Goal: Task Accomplishment & Management: Manage account settings

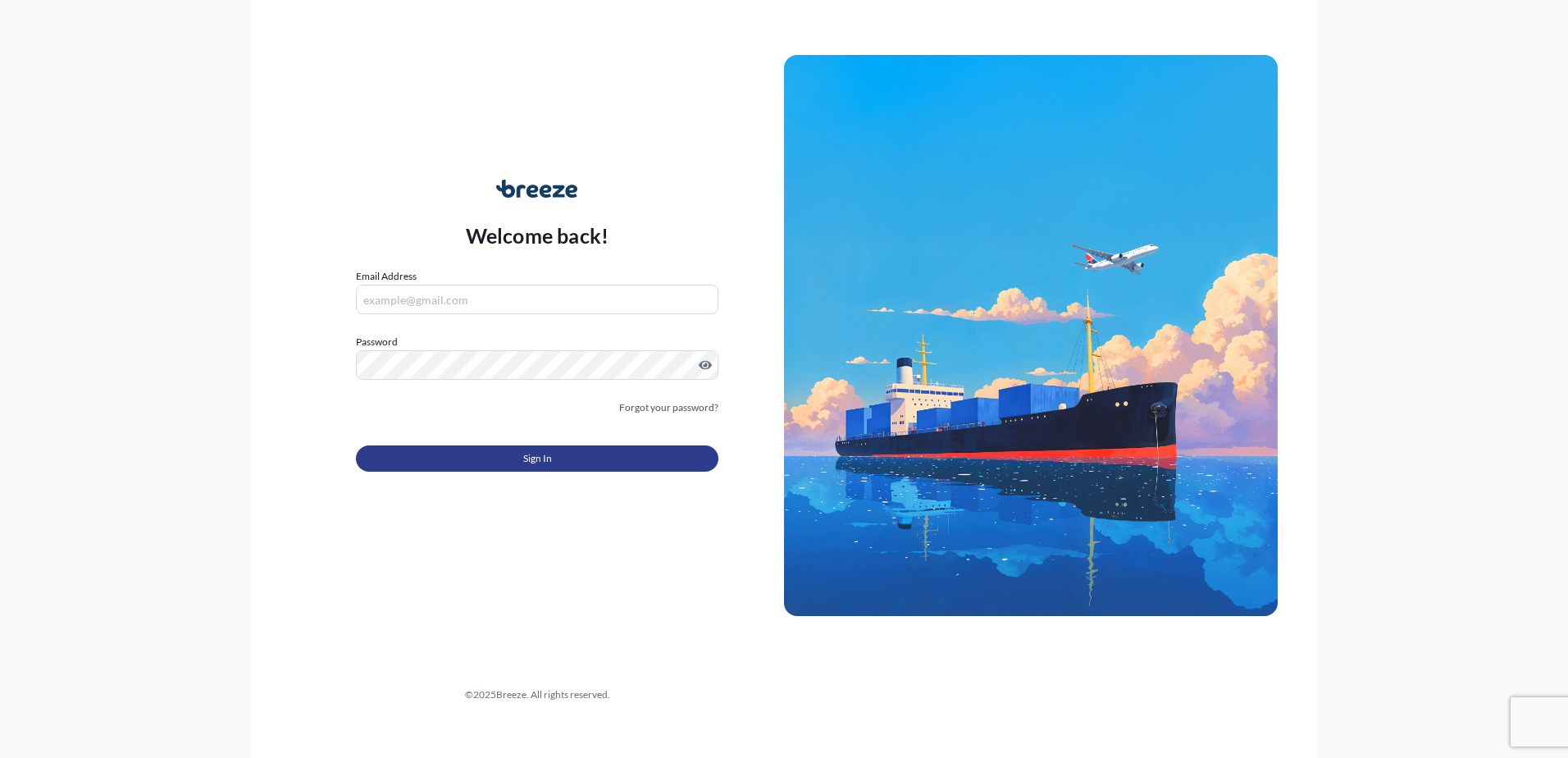
type input "[EMAIL_ADDRESS][DOMAIN_NAME]"
click at [596, 463] on button "Sign In" at bounding box center [537, 458] width 362 height 26
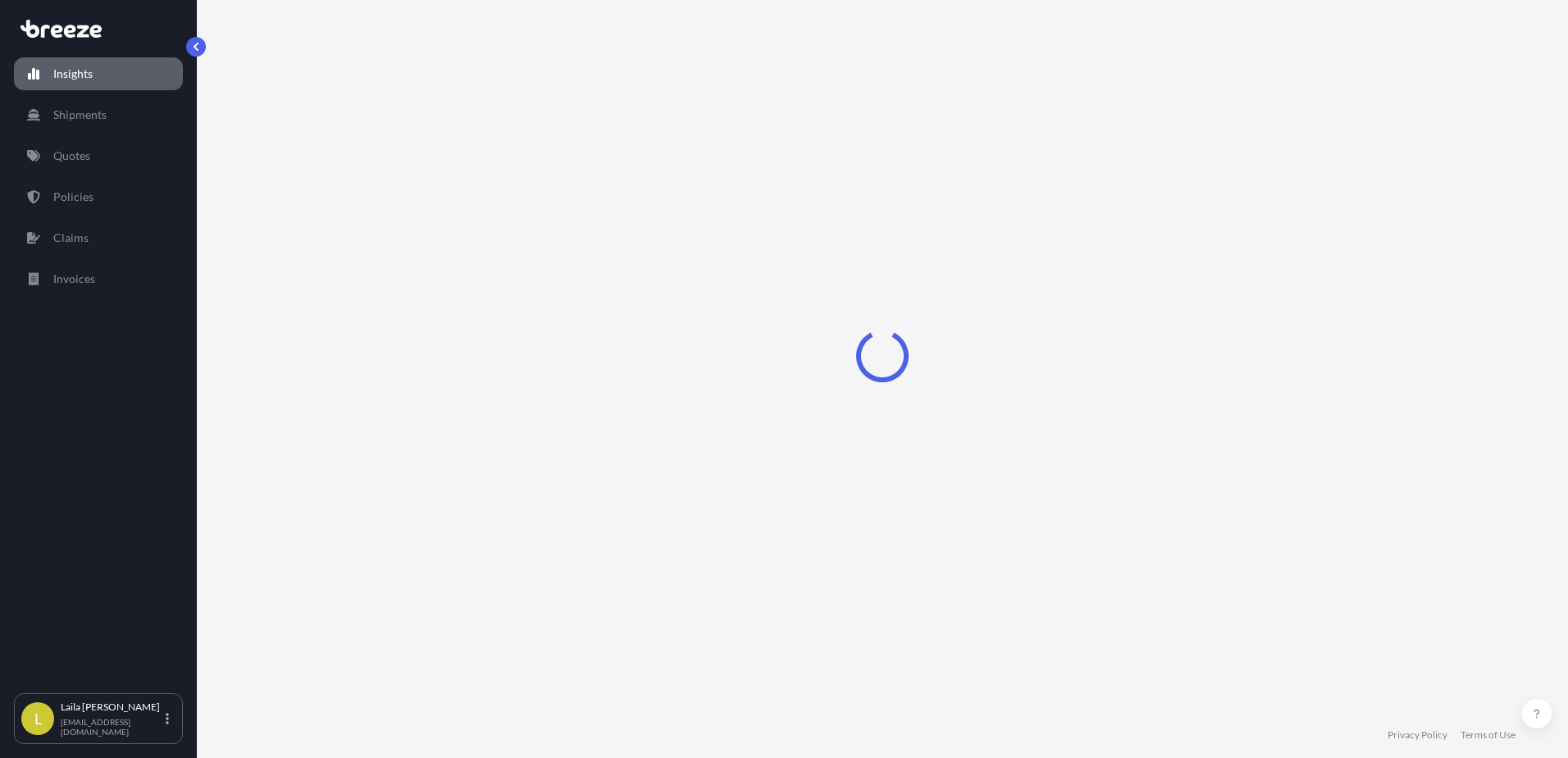
select select "2025"
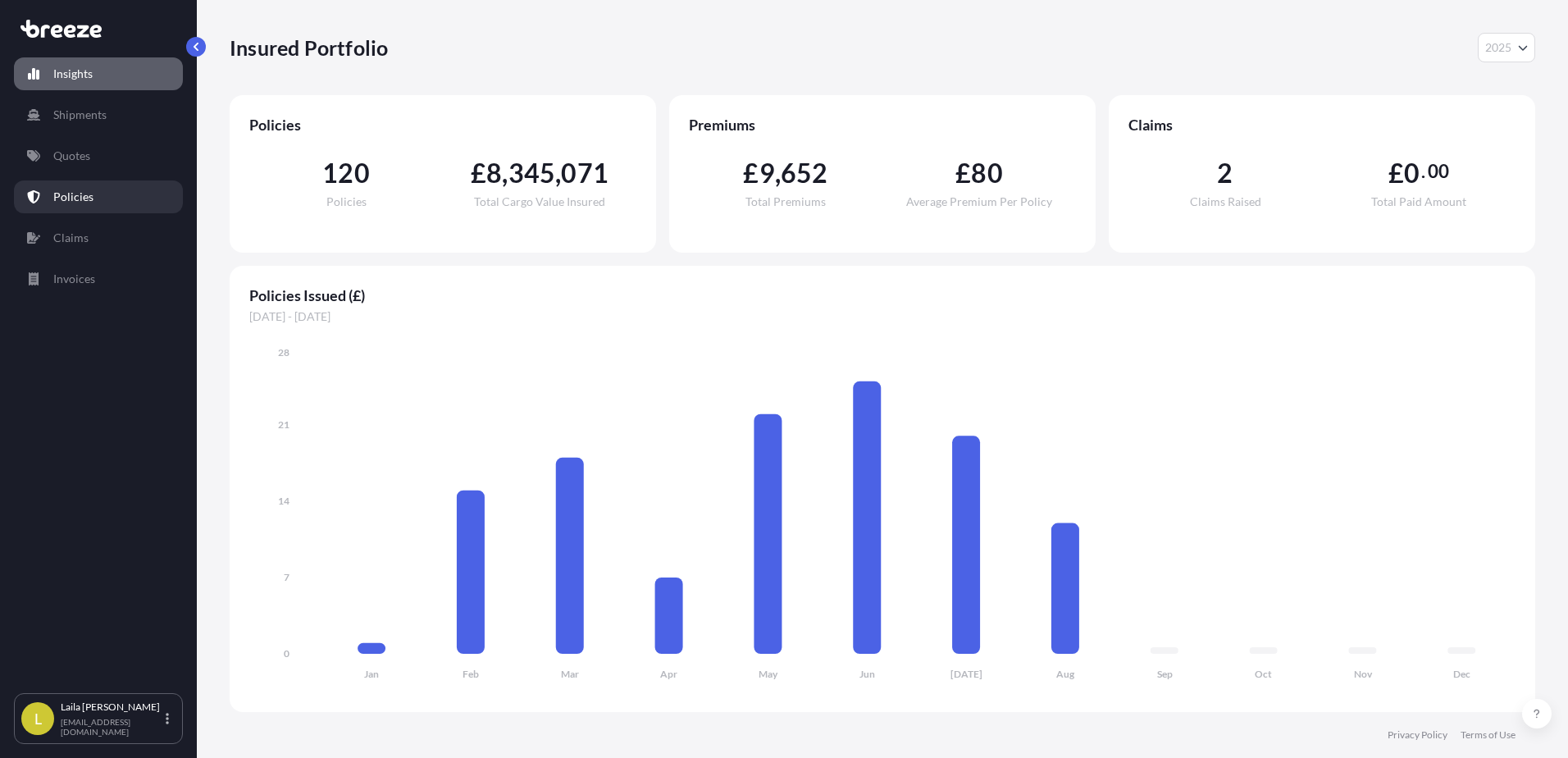
click at [108, 201] on link "Policies" at bounding box center [98, 196] width 169 height 33
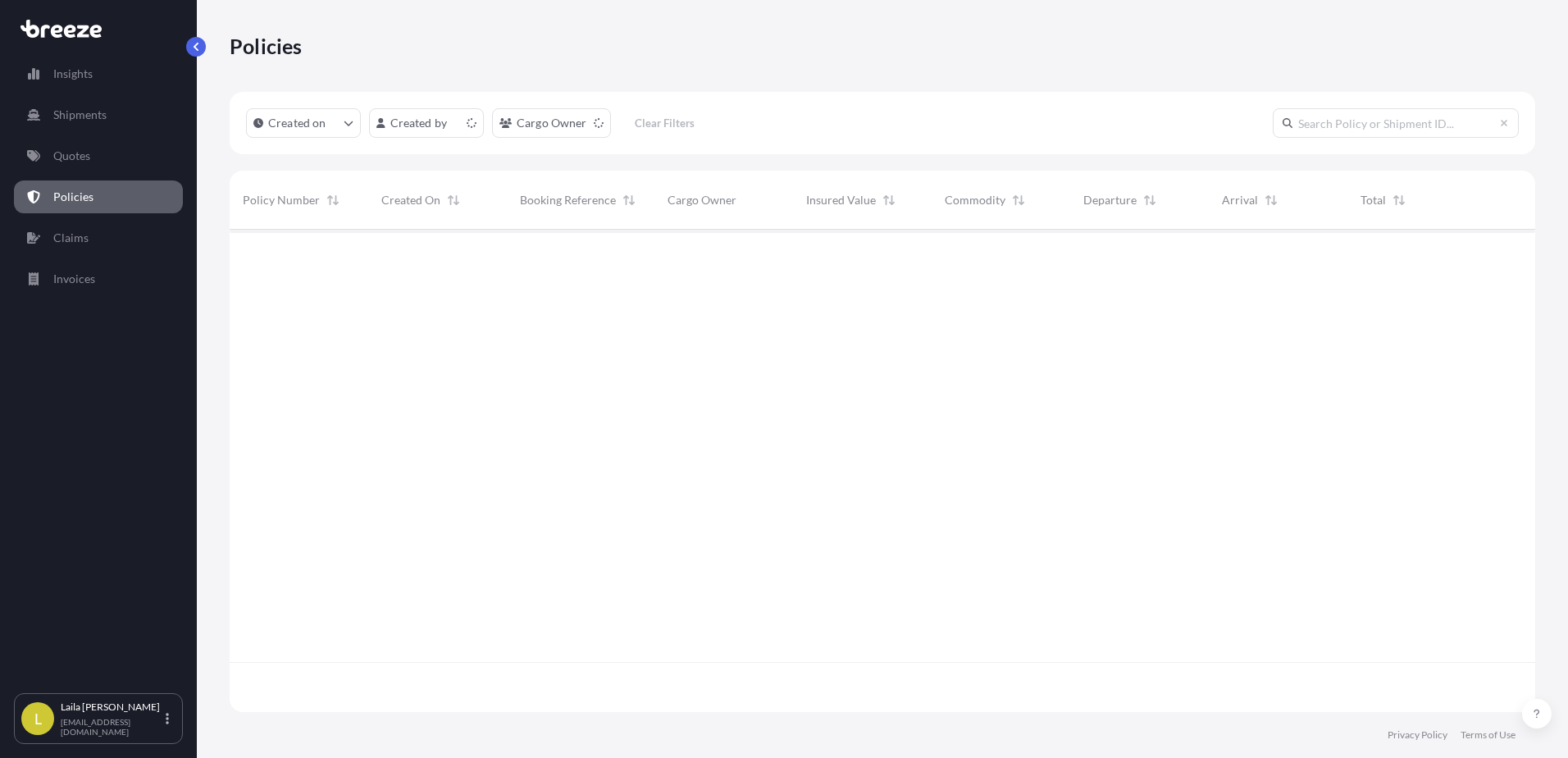
scroll to position [479, 1293]
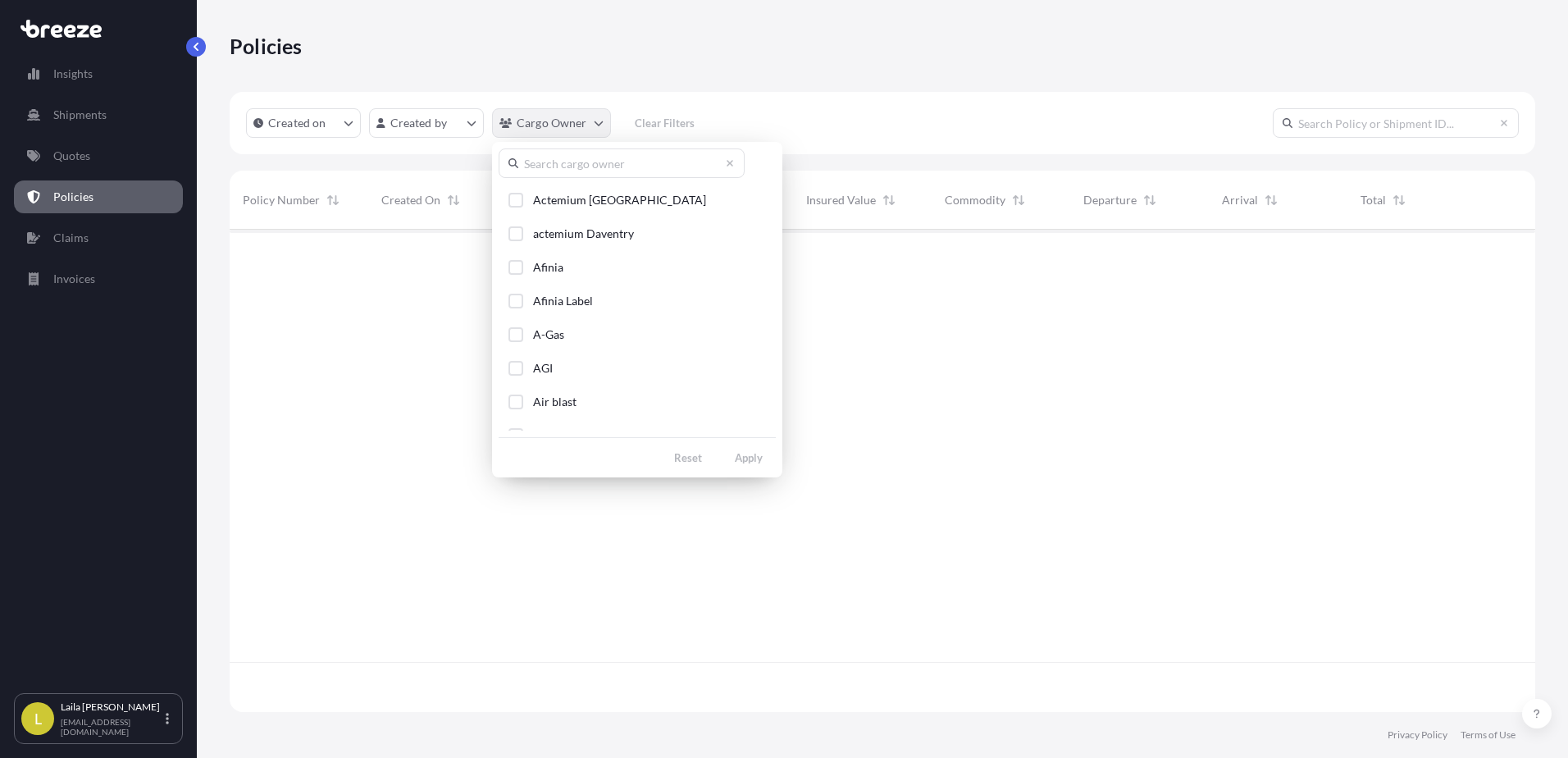
click at [565, 125] on html "Insights Shipments Quotes Policies Claims Invoices L [PERSON_NAME] [EMAIL_ADDRE…" at bounding box center [784, 379] width 1568 height 758
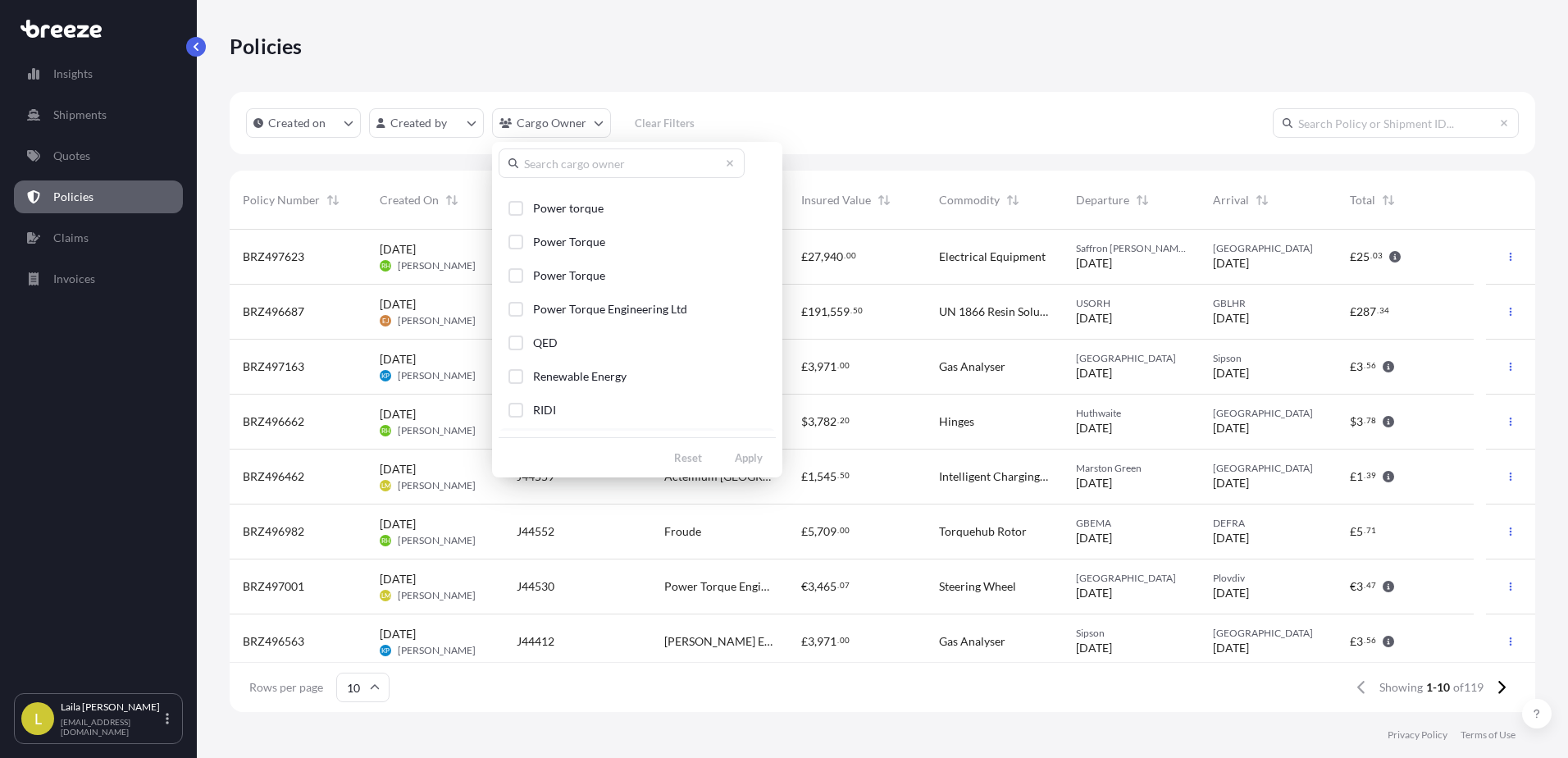
scroll to position [1887, 0]
click at [618, 395] on span "Power Torque Engineering Ltd" at bounding box center [609, 399] width 154 height 17
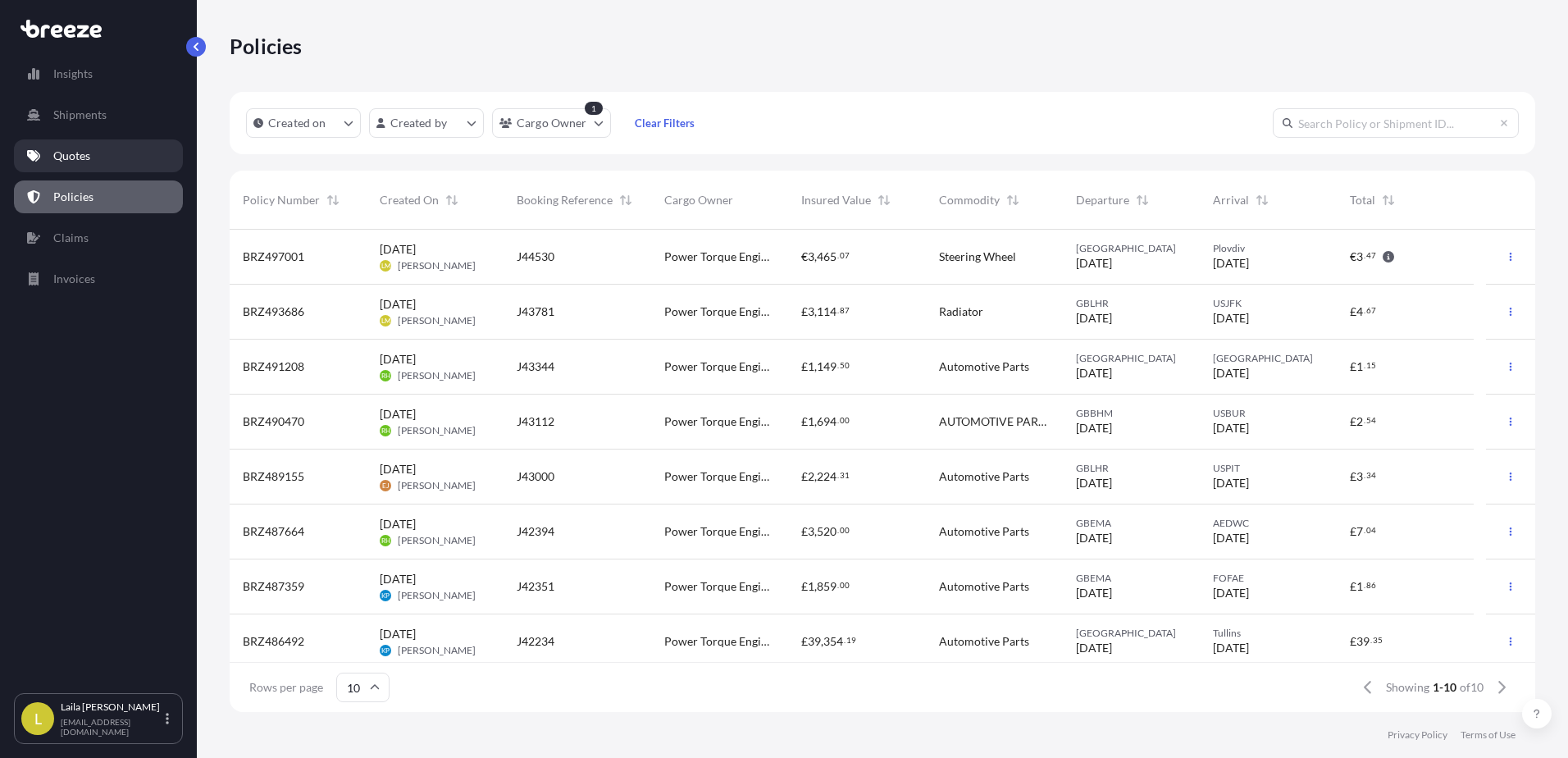
click at [94, 161] on link "Quotes" at bounding box center [98, 155] width 169 height 33
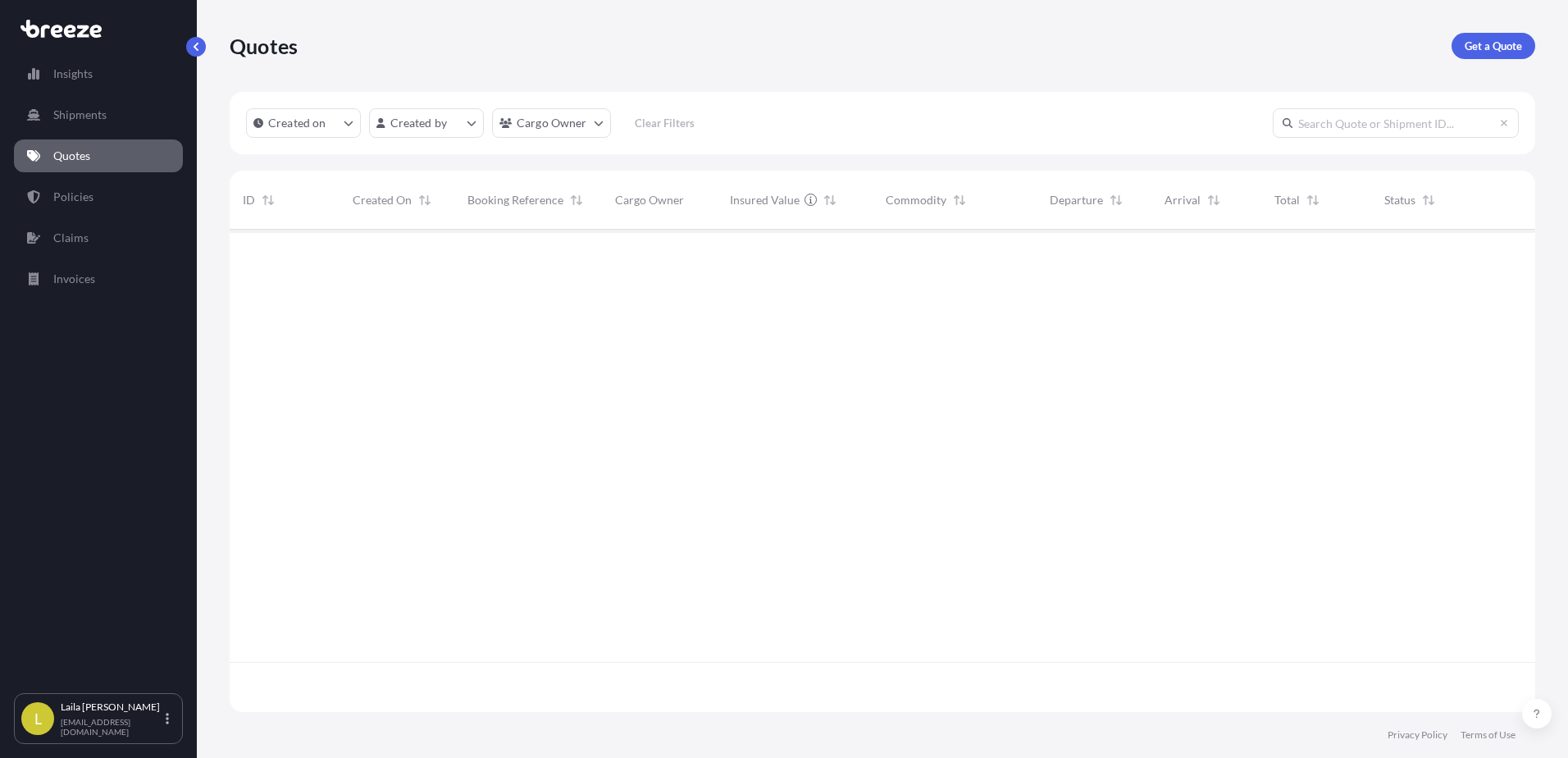
scroll to position [479, 1293]
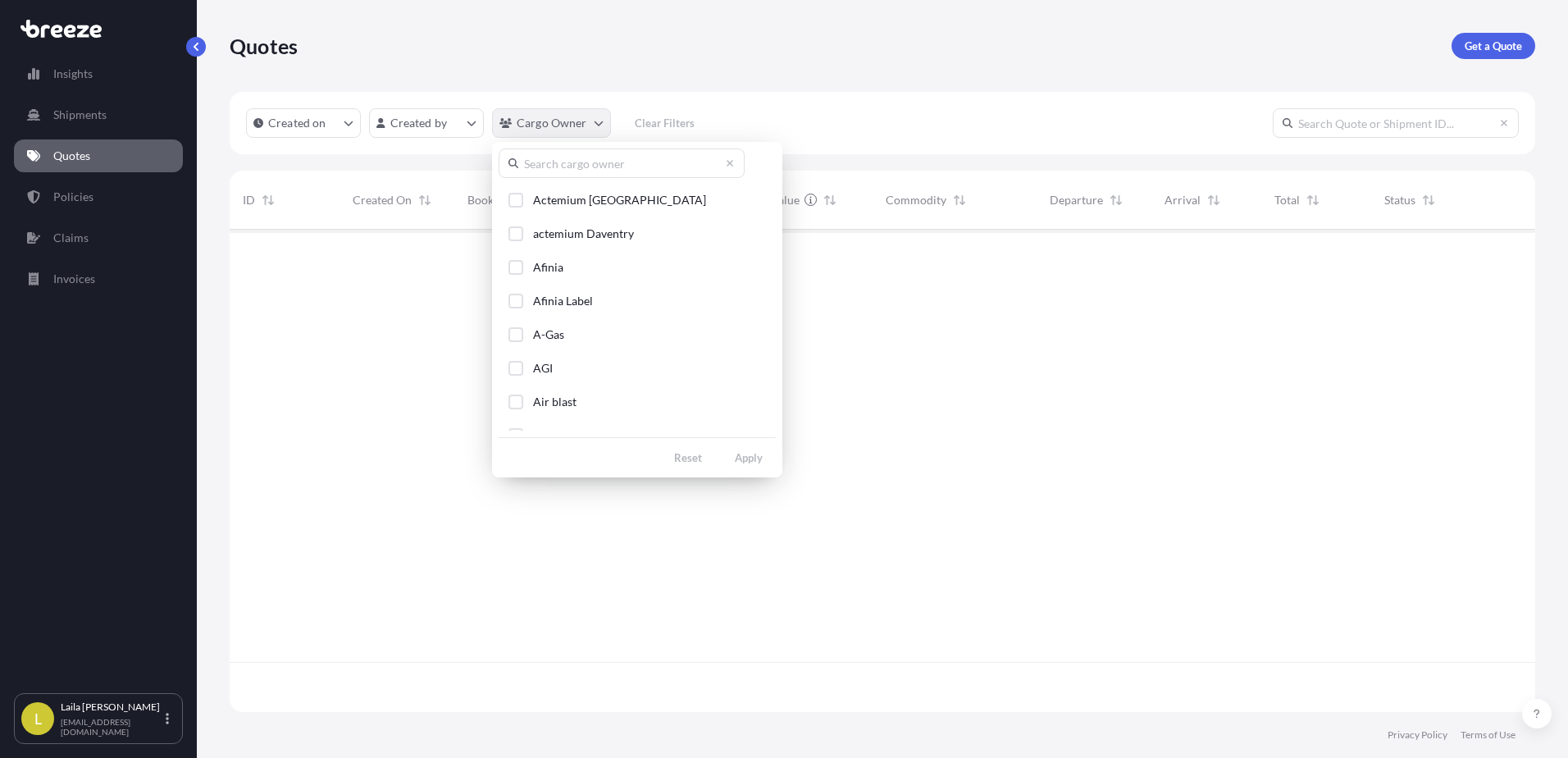
click at [537, 129] on html "Insights Shipments Quotes Policies Claims Invoices L [PERSON_NAME] [EMAIL_ADDRE…" at bounding box center [784, 379] width 1568 height 758
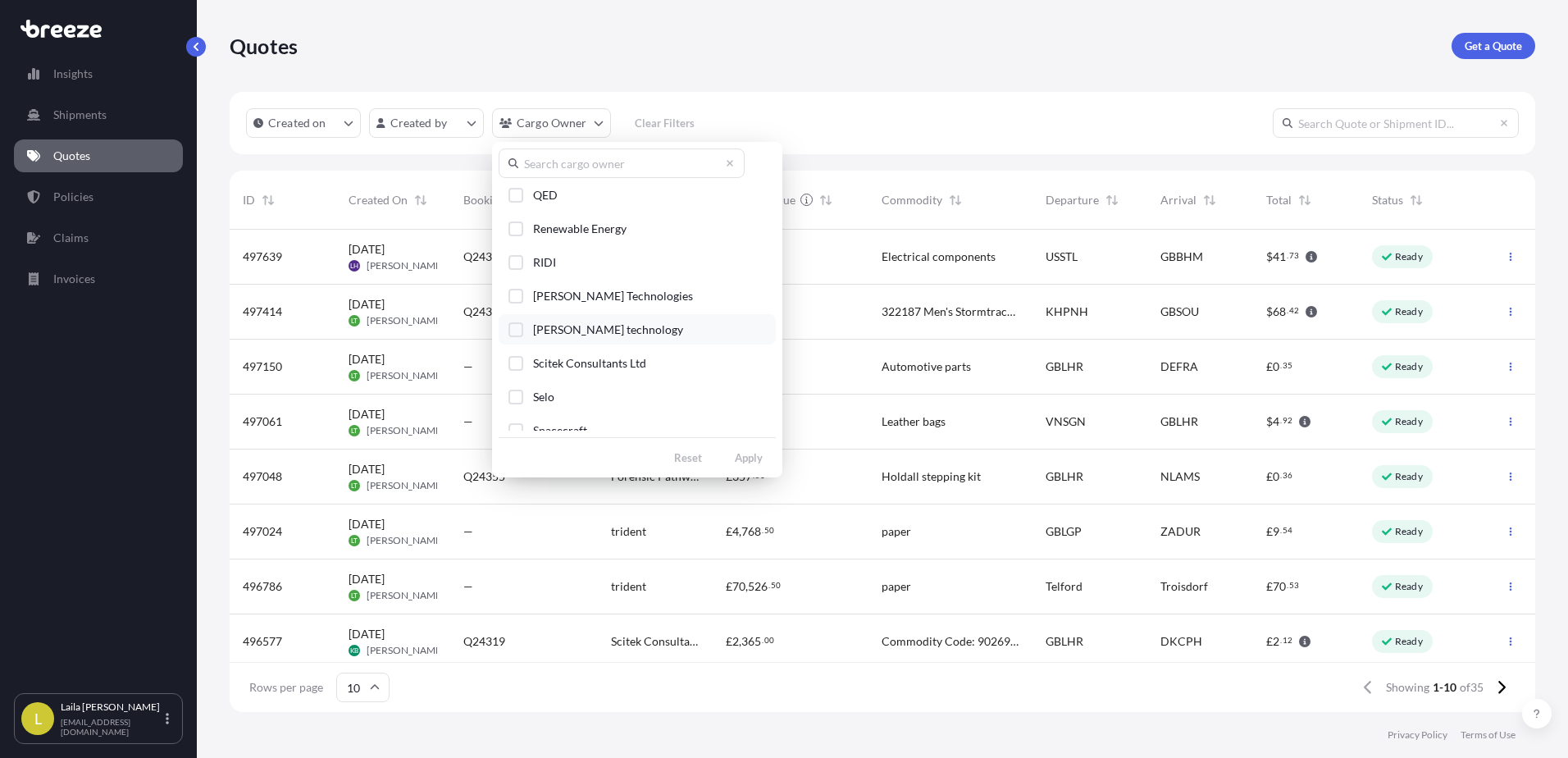
scroll to position [1968, 0]
click at [628, 307] on button "Power Torque Engineering Ltd" at bounding box center [637, 316] width 277 height 31
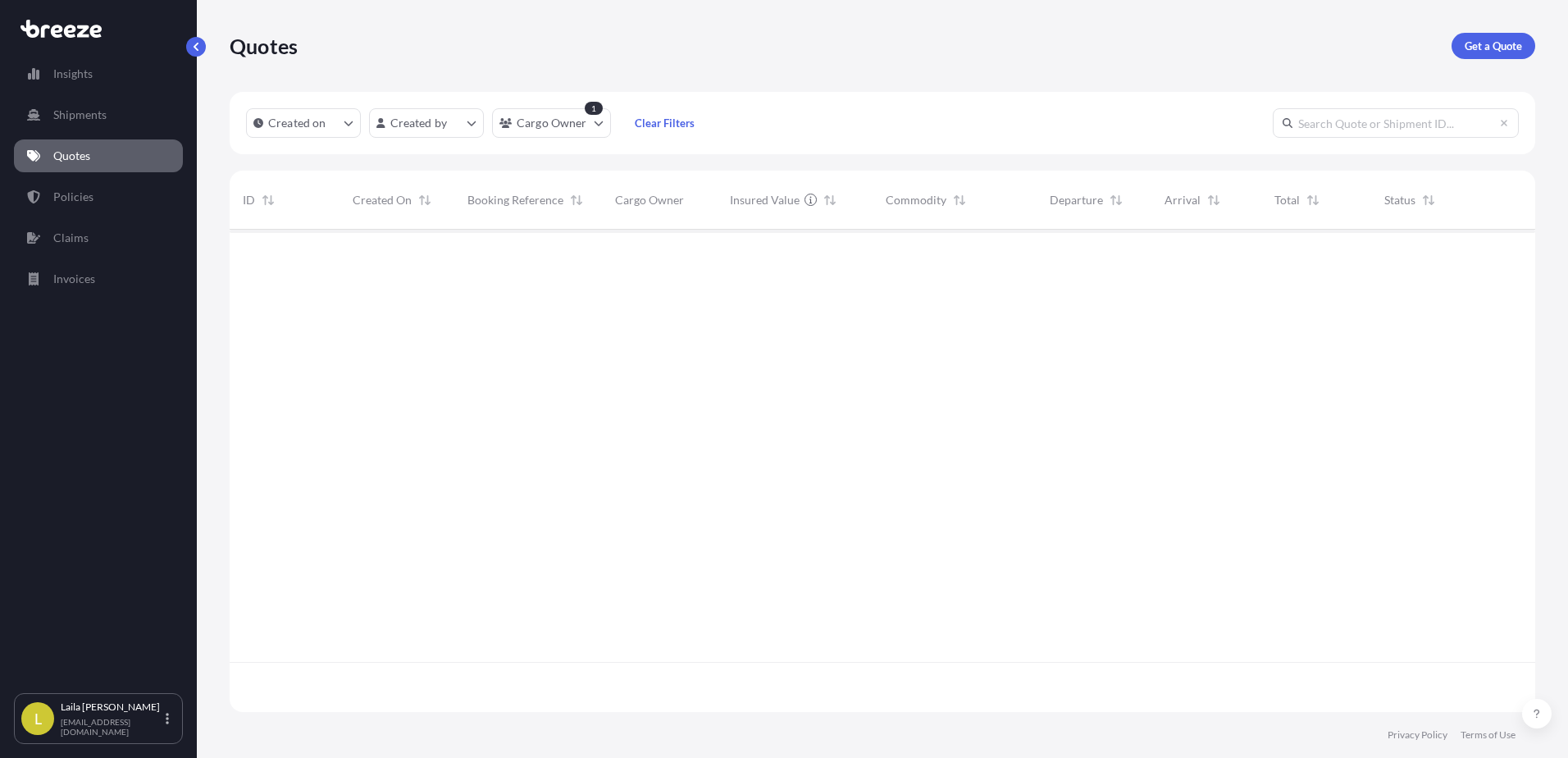
scroll to position [529, 1293]
click at [594, 115] on div "1" at bounding box center [593, 108] width 18 height 13
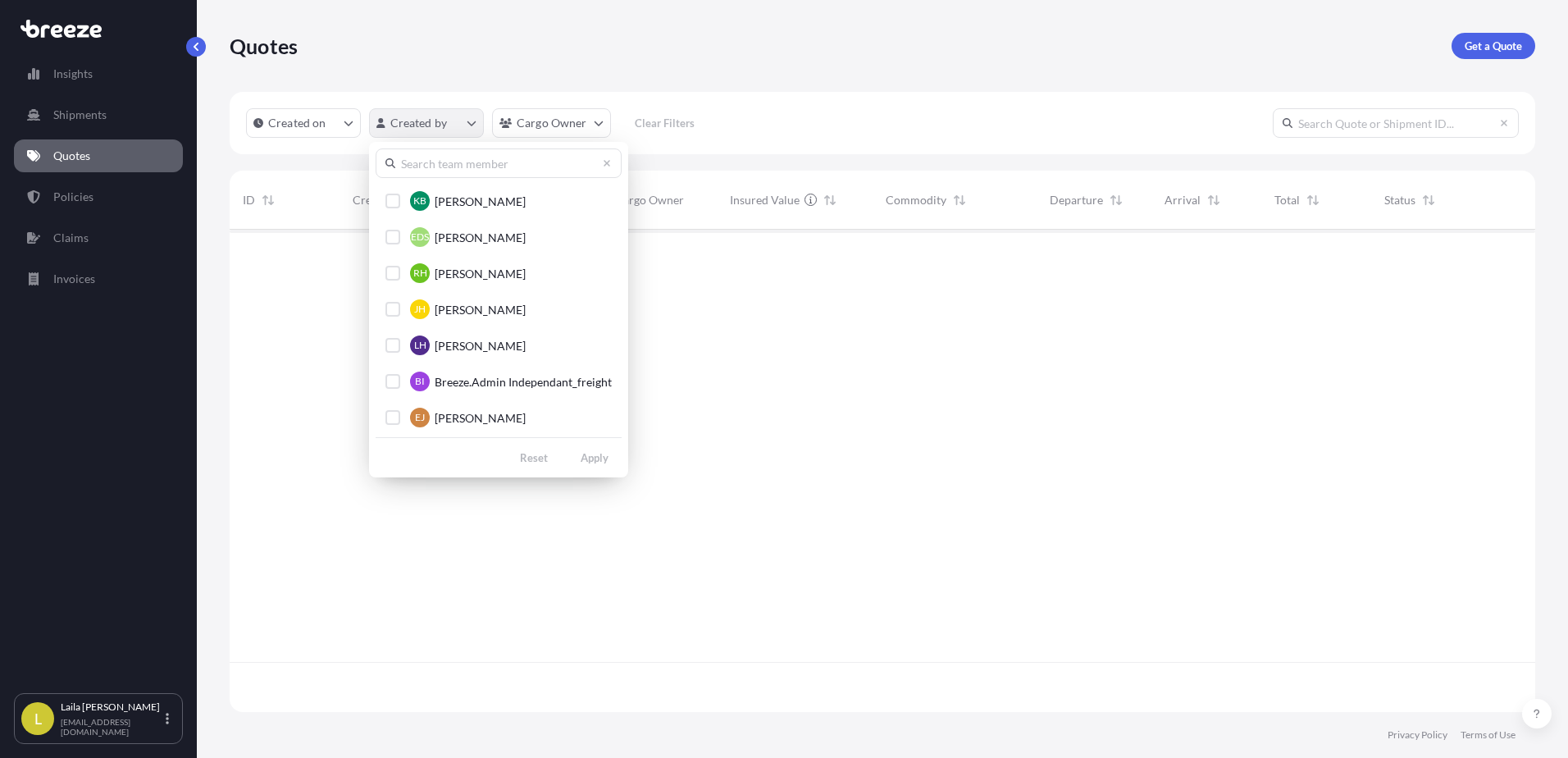
click at [416, 126] on html "Insights Shipments Quotes Policies Claims Invoices L [PERSON_NAME] [EMAIL_ADDRE…" at bounding box center [784, 379] width 1568 height 758
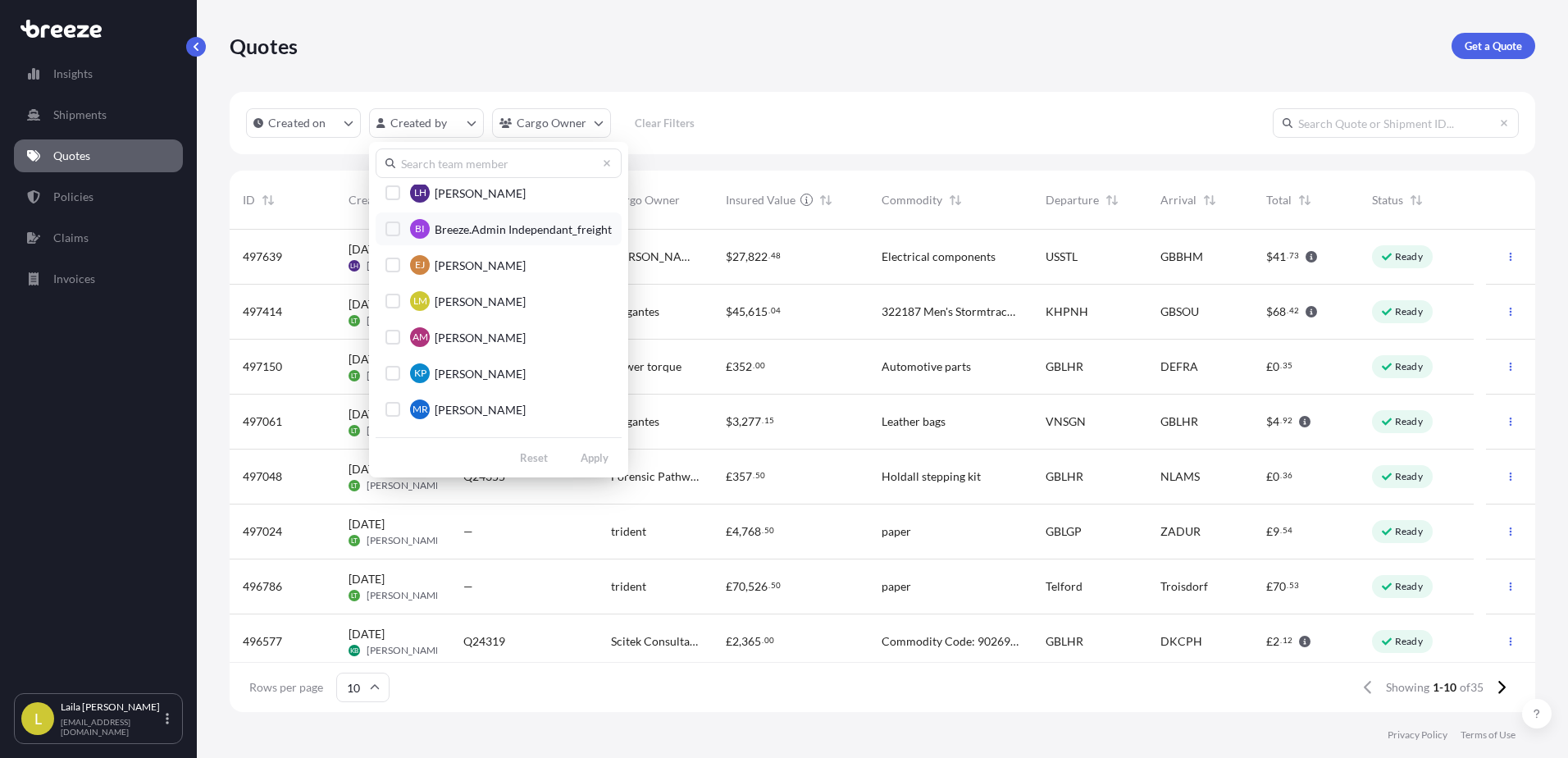
scroll to position [184, 0]
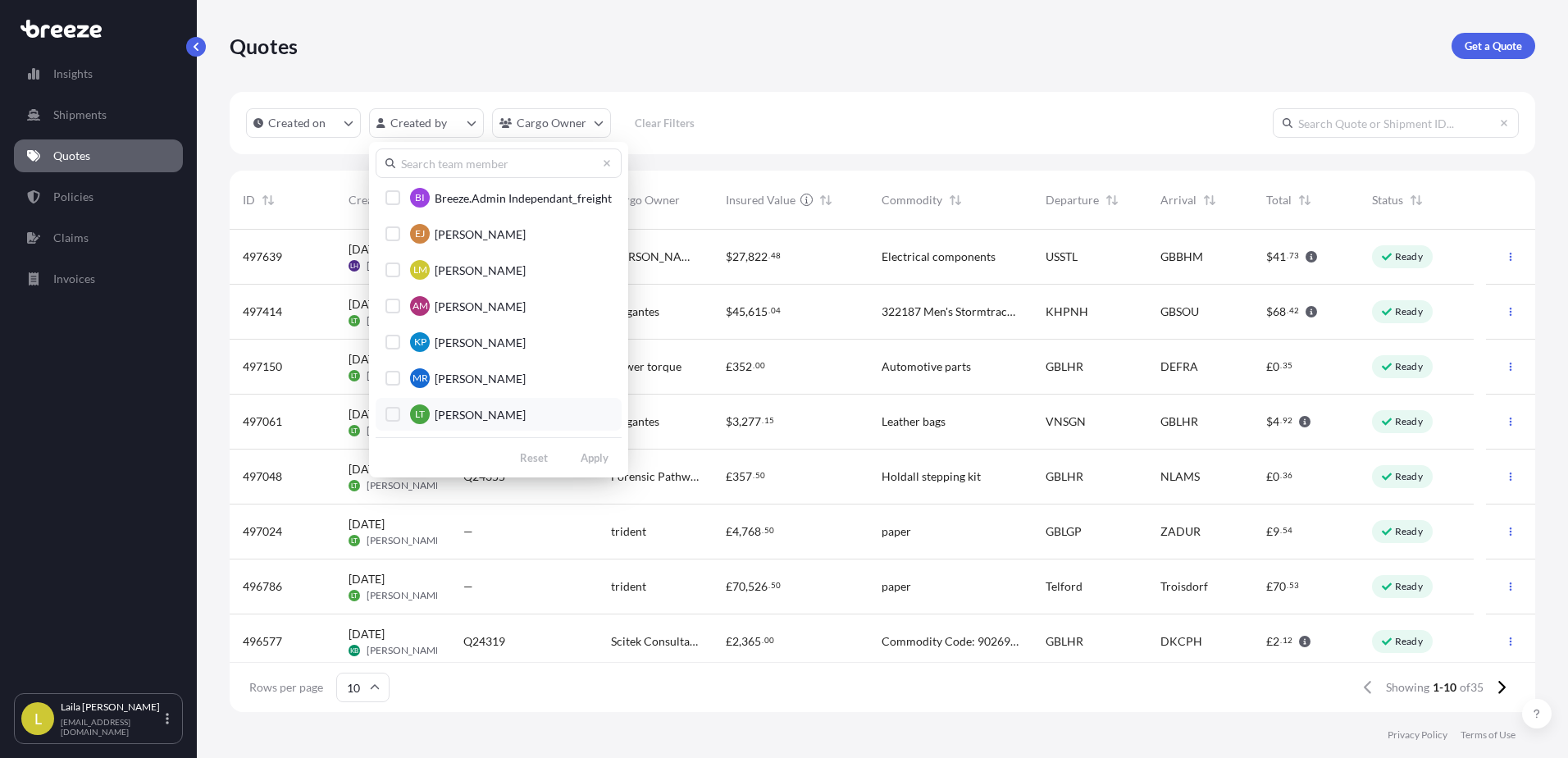
click at [523, 412] on button "LT [PERSON_NAME]" at bounding box center [498, 414] width 246 height 33
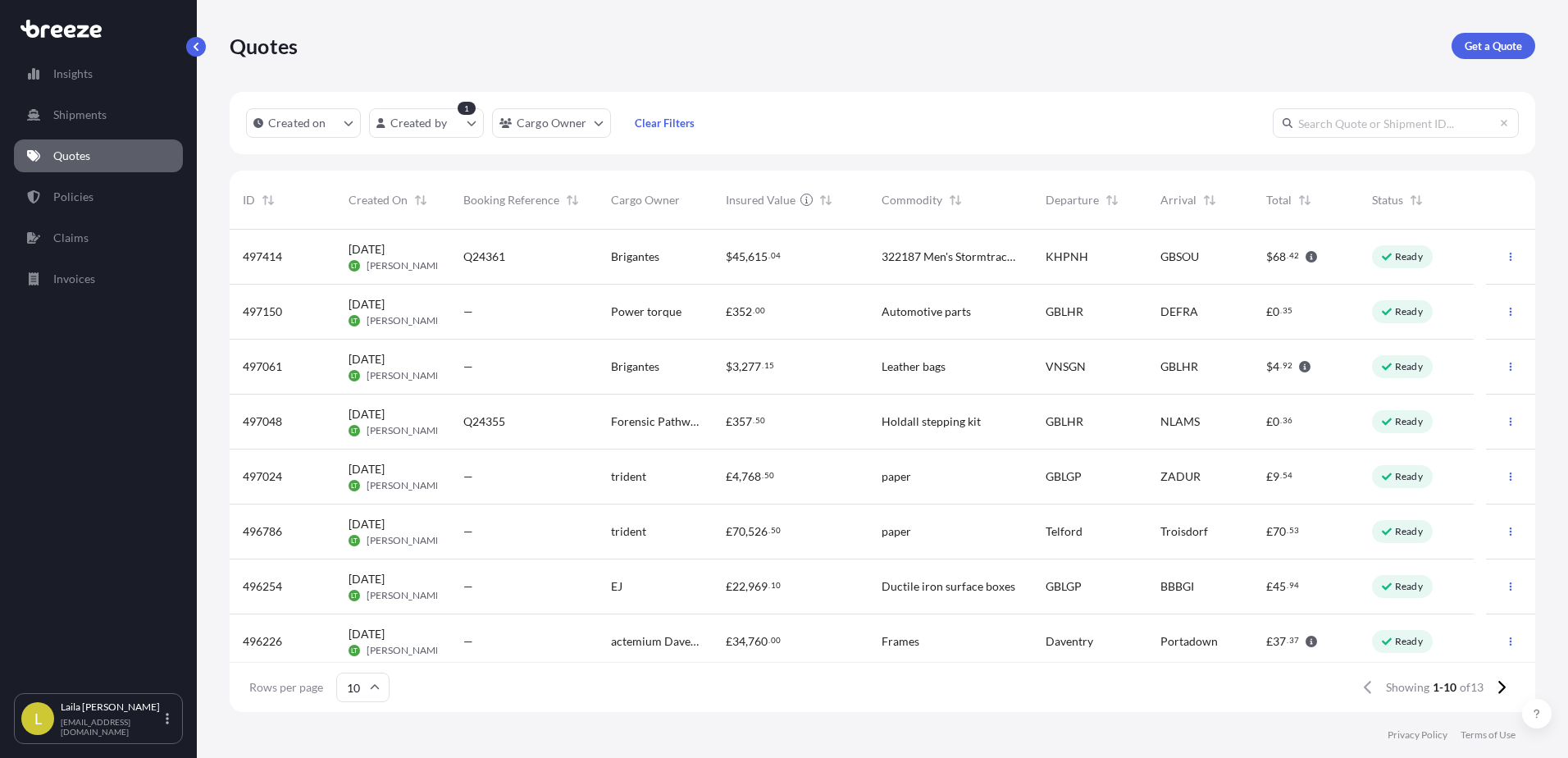
click at [928, 318] on span "Automotive parts" at bounding box center [926, 312] width 90 height 17
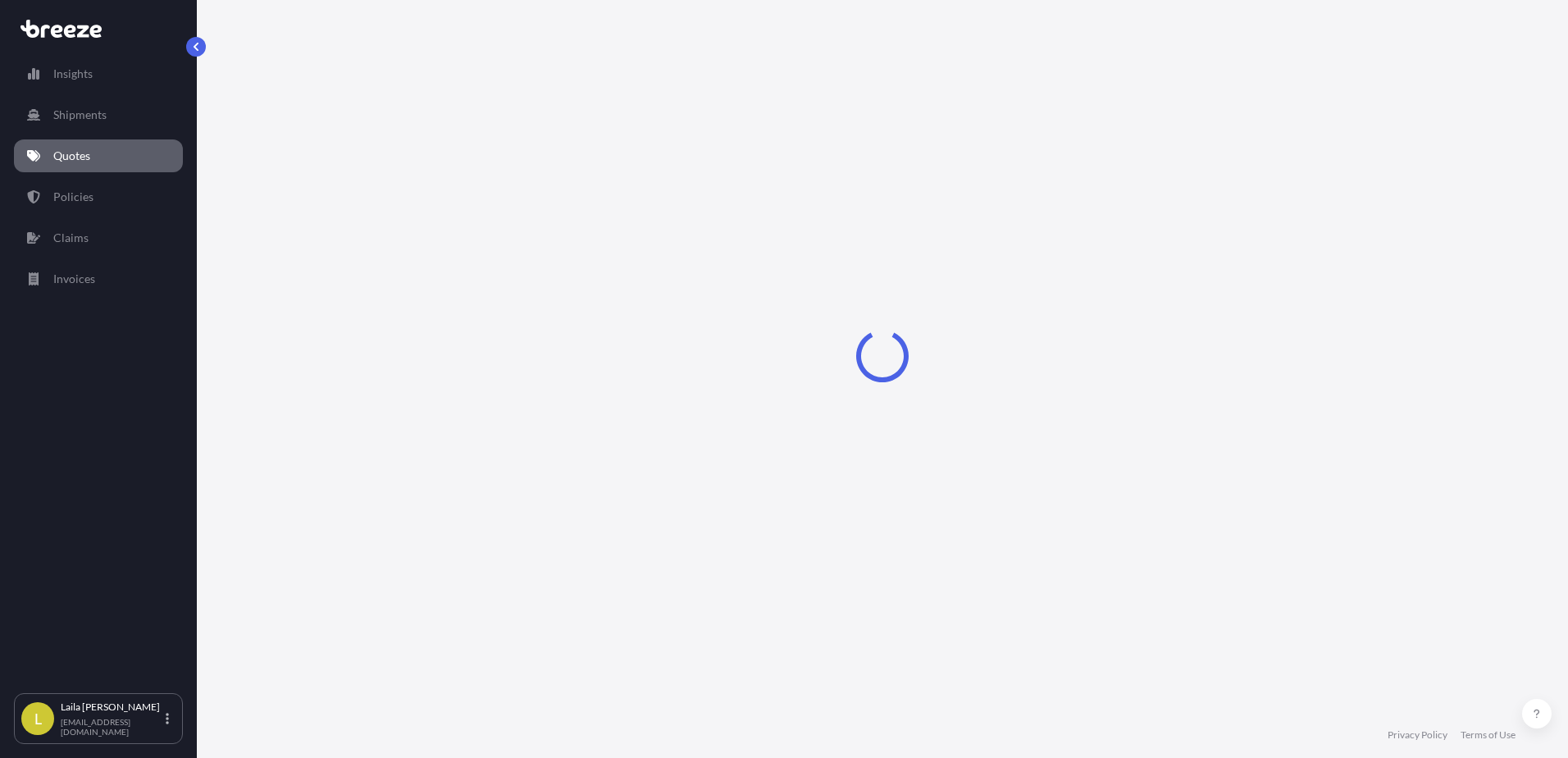
select select "Road"
select select "Air"
select select "Road"
select select "3"
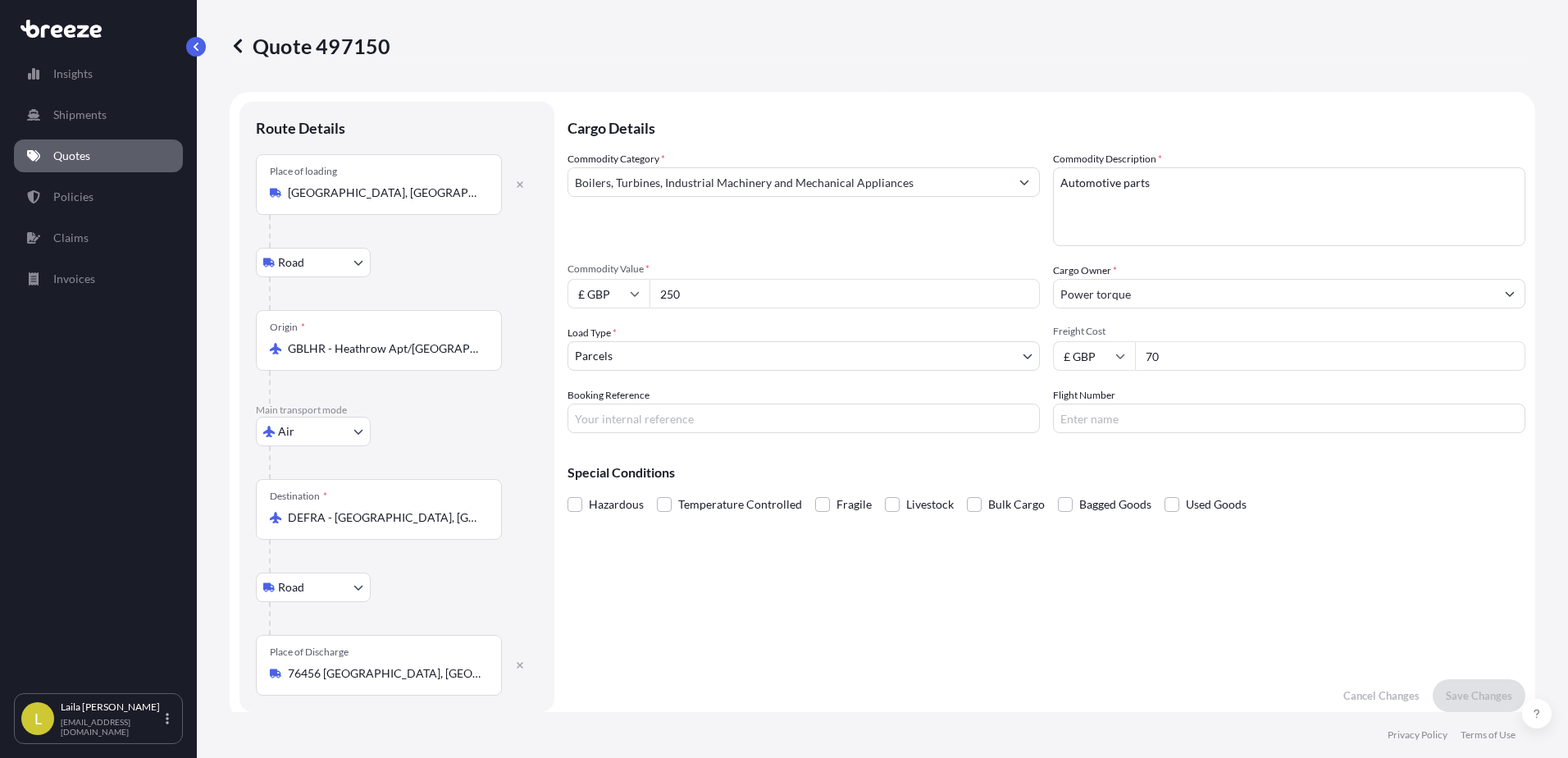
click at [1125, 294] on input "Power torque" at bounding box center [1274, 294] width 441 height 30
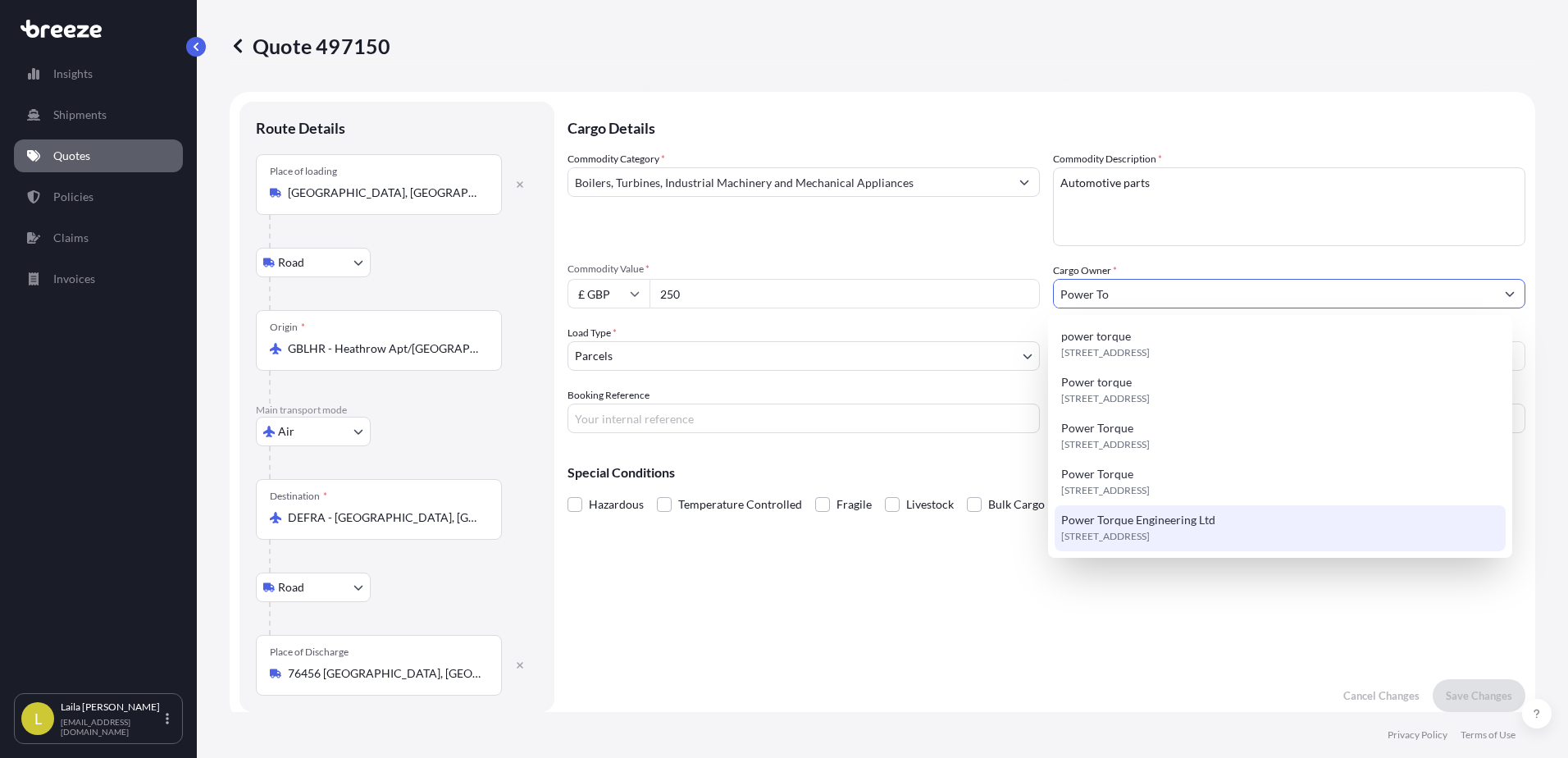
click at [1172, 515] on span "Power Torque Engineering Ltd" at bounding box center [1138, 520] width 154 height 17
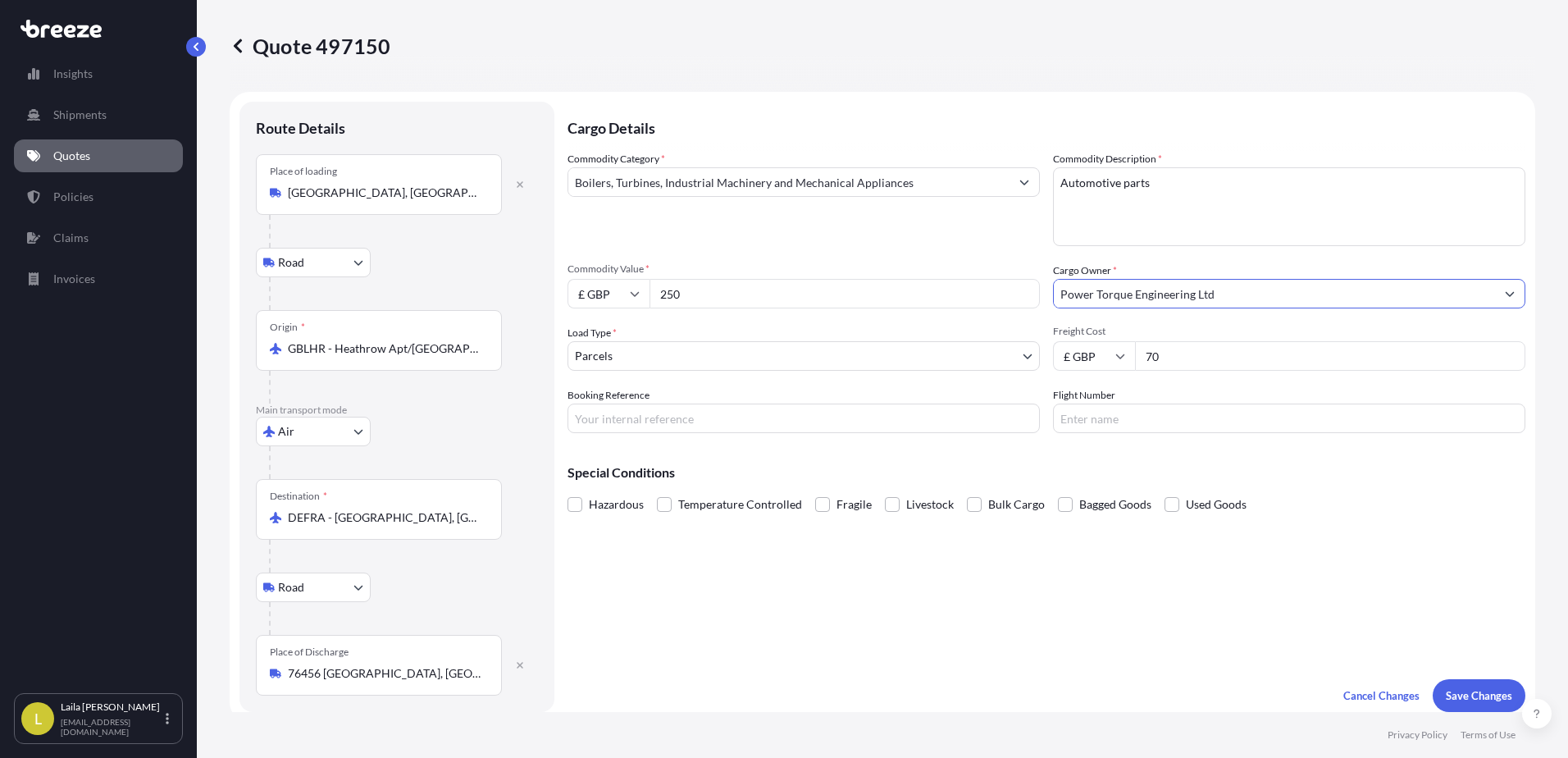
type input "Power Torque Engineering Ltd"
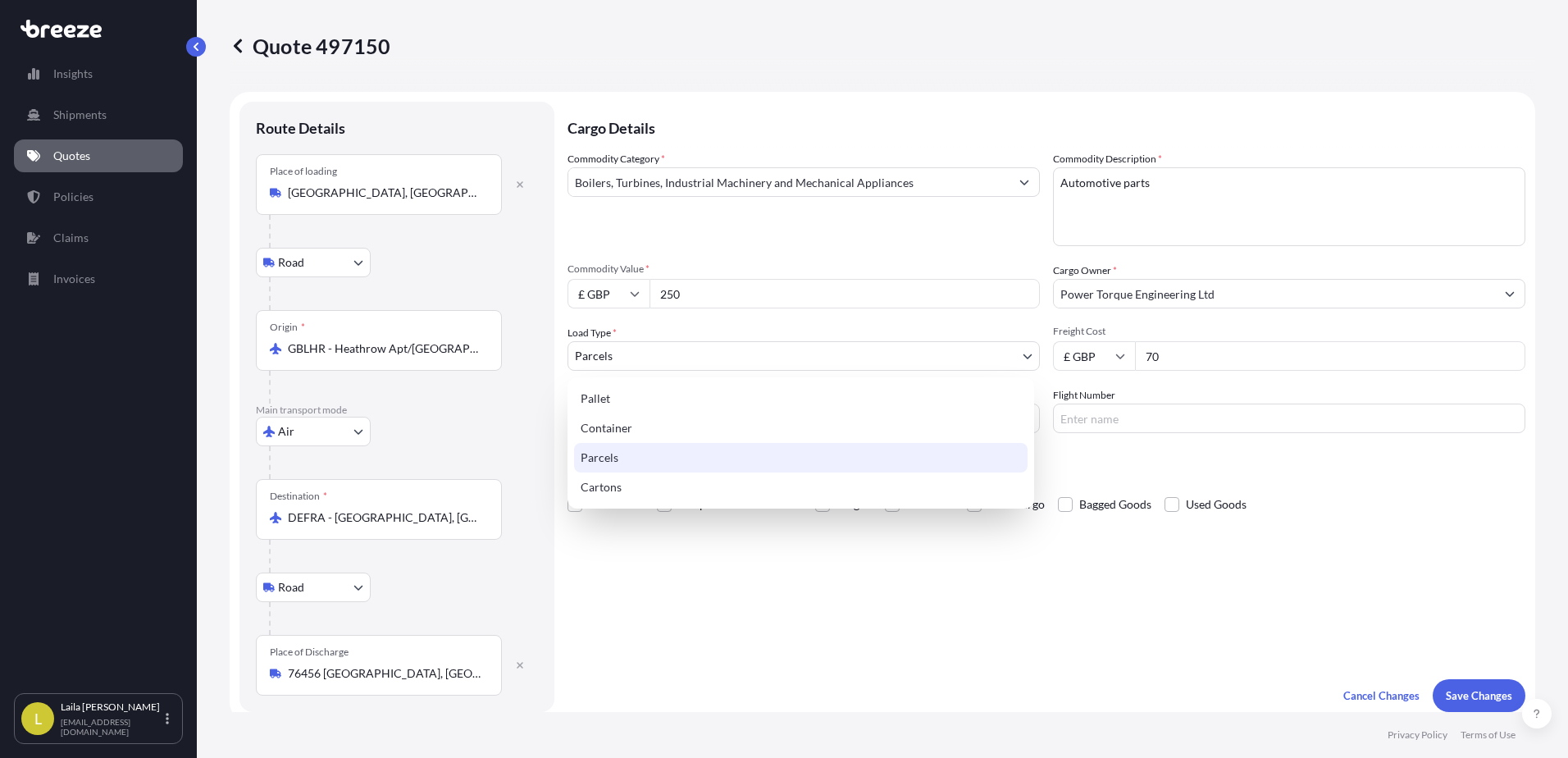
click at [901, 353] on body "15 options available. 0 options available. 5 options available. Insights Shipme…" at bounding box center [784, 379] width 1568 height 758
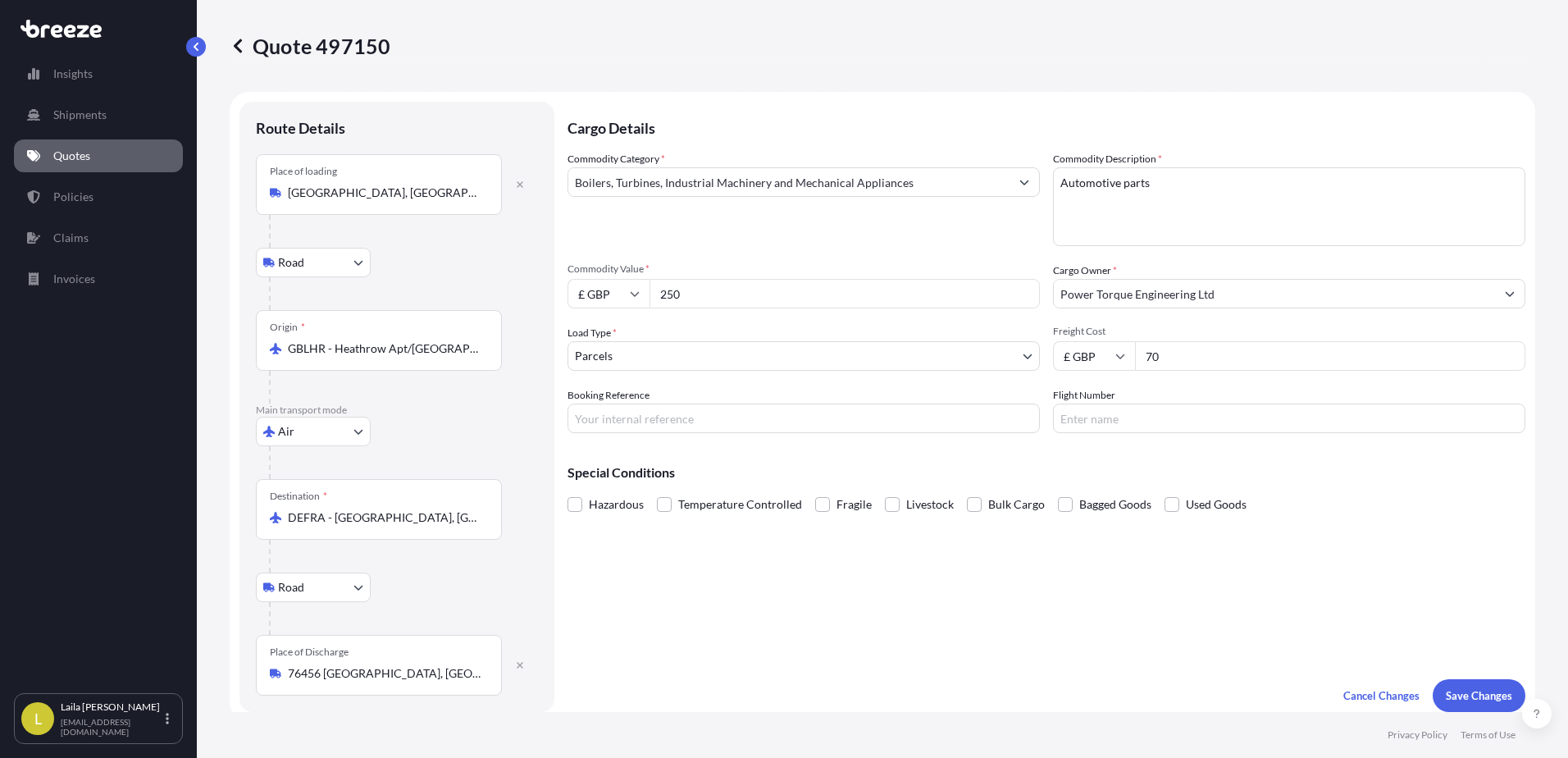
click at [1243, 352] on input "70" at bounding box center [1330, 356] width 390 height 30
type input "7"
type input "40"
click at [452, 432] on div "Air Sea Air Road Rail" at bounding box center [397, 431] width 282 height 30
click at [300, 260] on body "Insights Shipments Quotes Policies Claims Invoices L [PERSON_NAME] [EMAIL_ADDRE…" at bounding box center [784, 379] width 1568 height 758
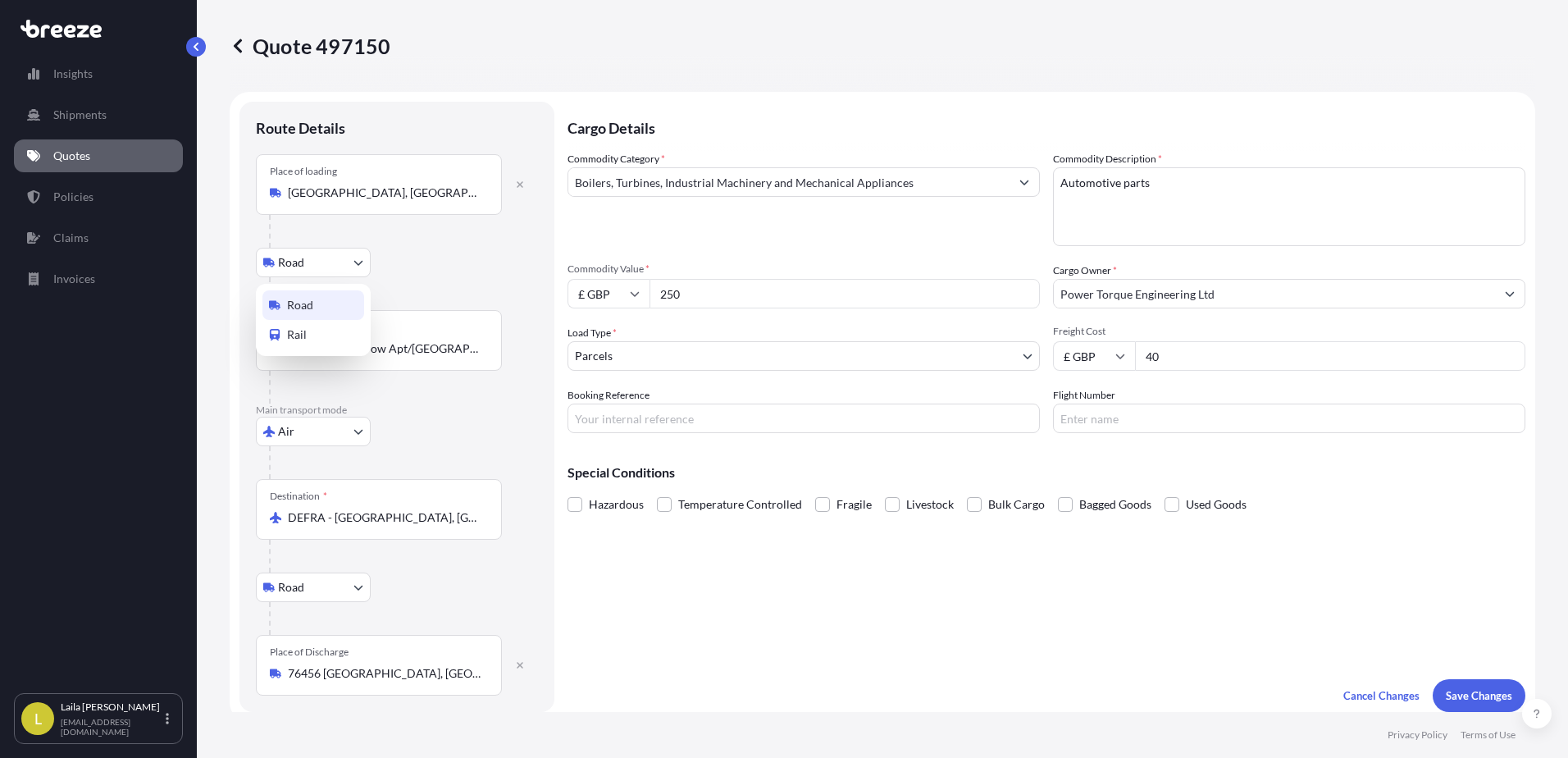
click at [335, 302] on div "Road" at bounding box center [313, 305] width 102 height 30
click at [312, 422] on body "Insights Shipments Quotes Policies Claims Invoices L [PERSON_NAME] [EMAIL_ADDRE…" at bounding box center [784, 379] width 1568 height 758
click at [315, 538] on div "Road" at bounding box center [313, 533] width 102 height 30
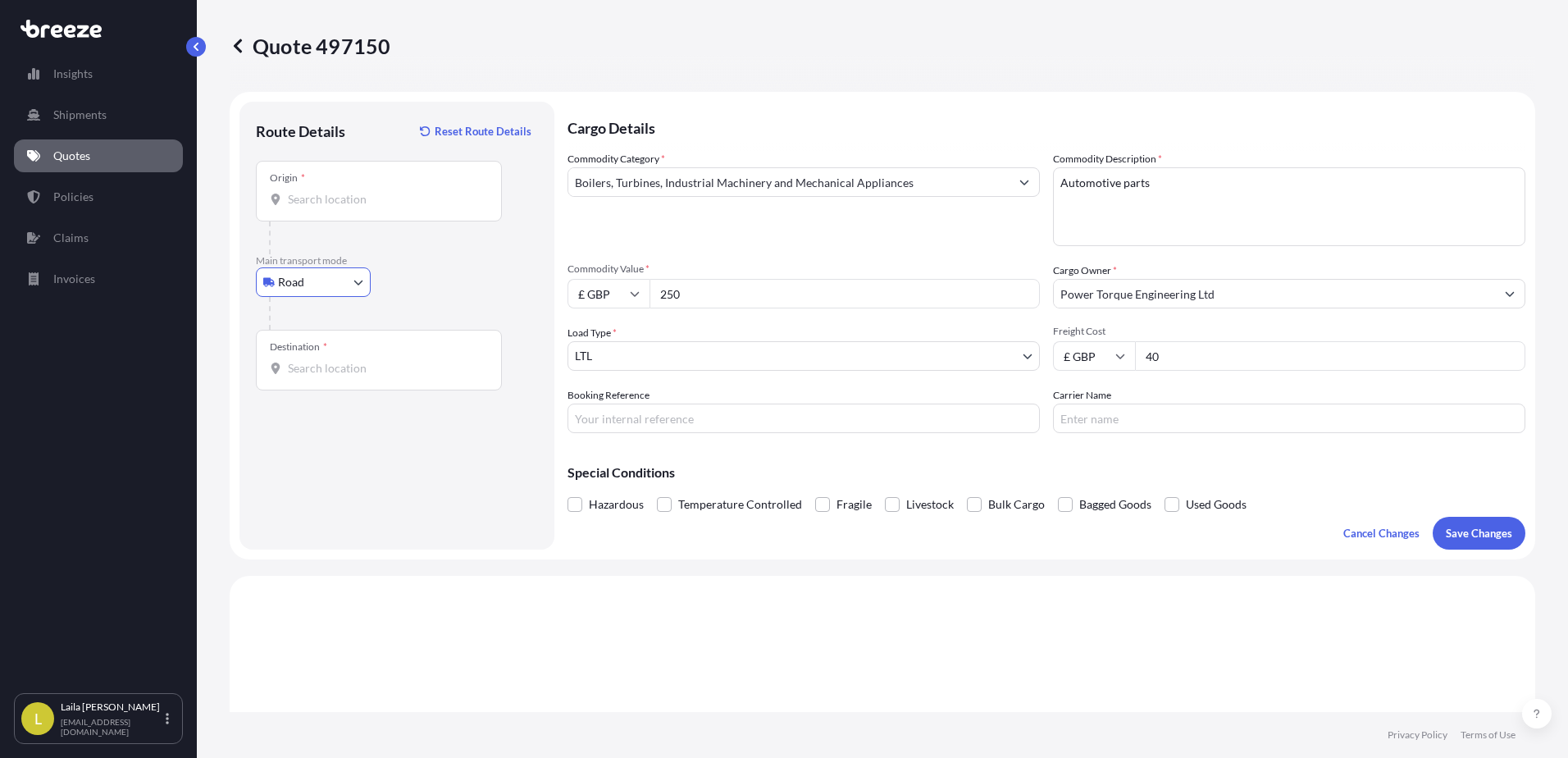
click at [383, 186] on div "Origin *" at bounding box center [379, 190] width 246 height 61
click at [383, 191] on input "Origin *" at bounding box center [384, 200] width 193 height 17
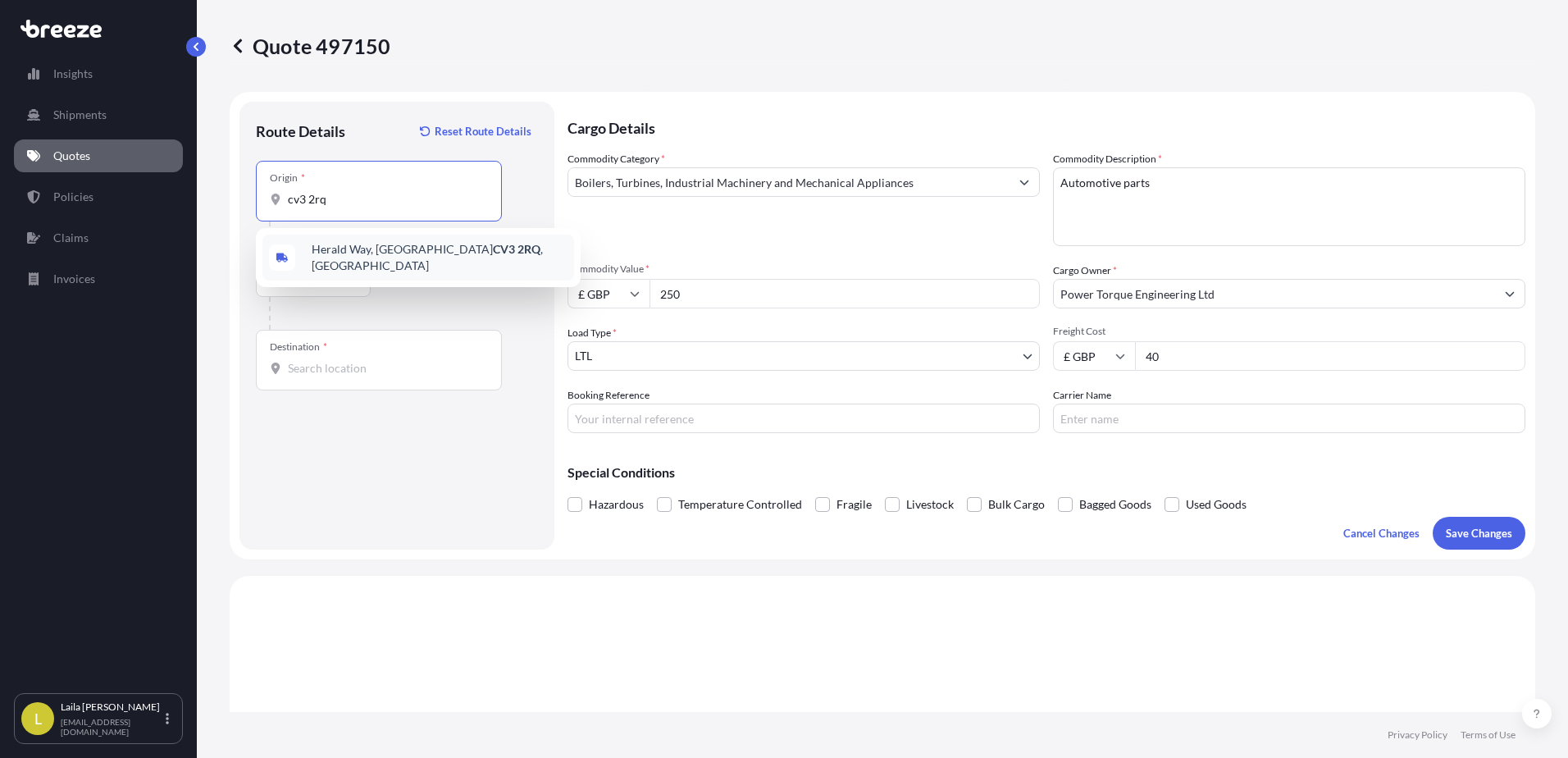
click at [416, 260] on span "[STREET_ADDRESS]" at bounding box center [440, 257] width 256 height 33
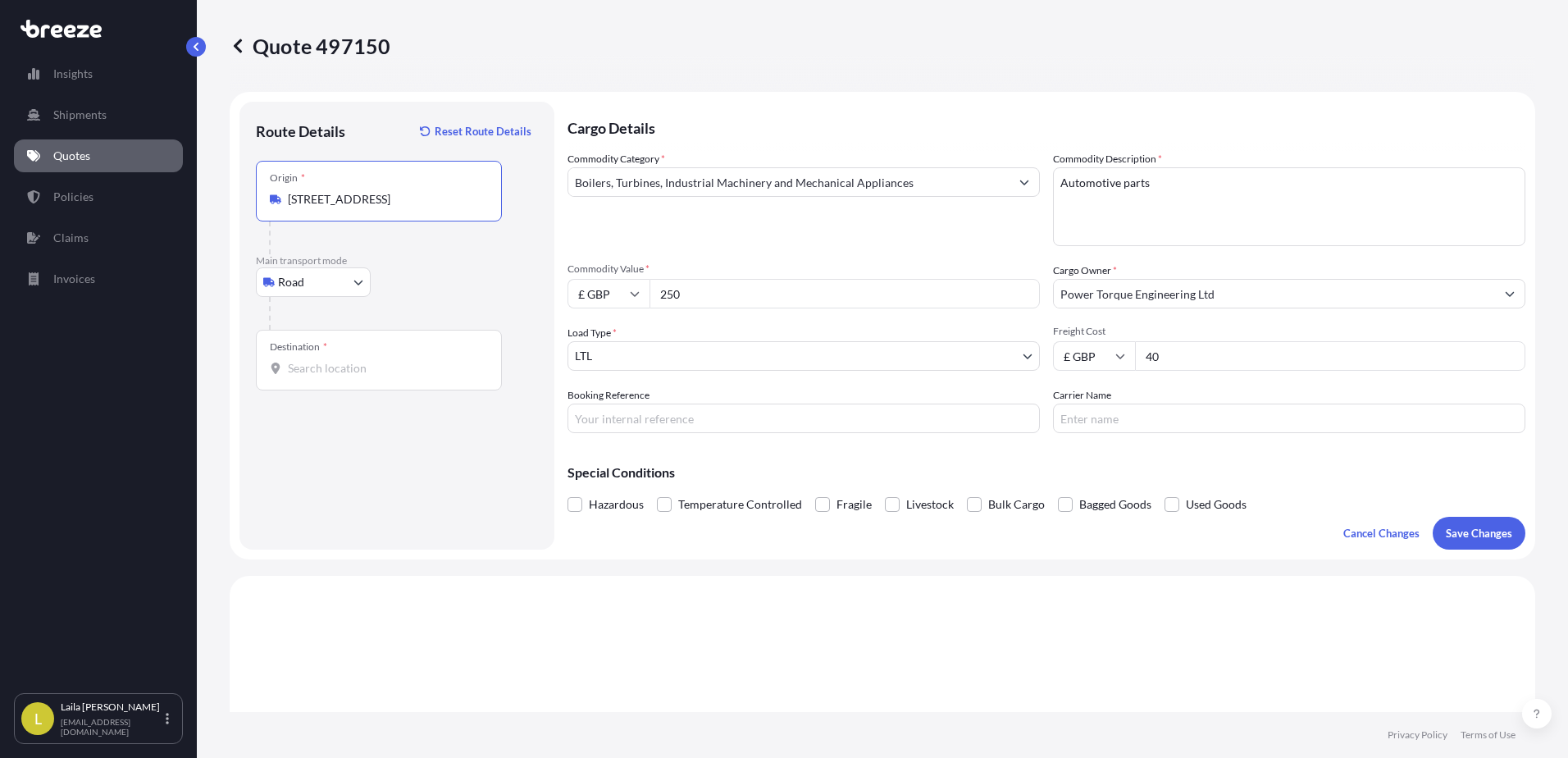
type input "[STREET_ADDRESS]"
click at [413, 369] on input "Destination *" at bounding box center [384, 369] width 193 height 17
paste input "76456"
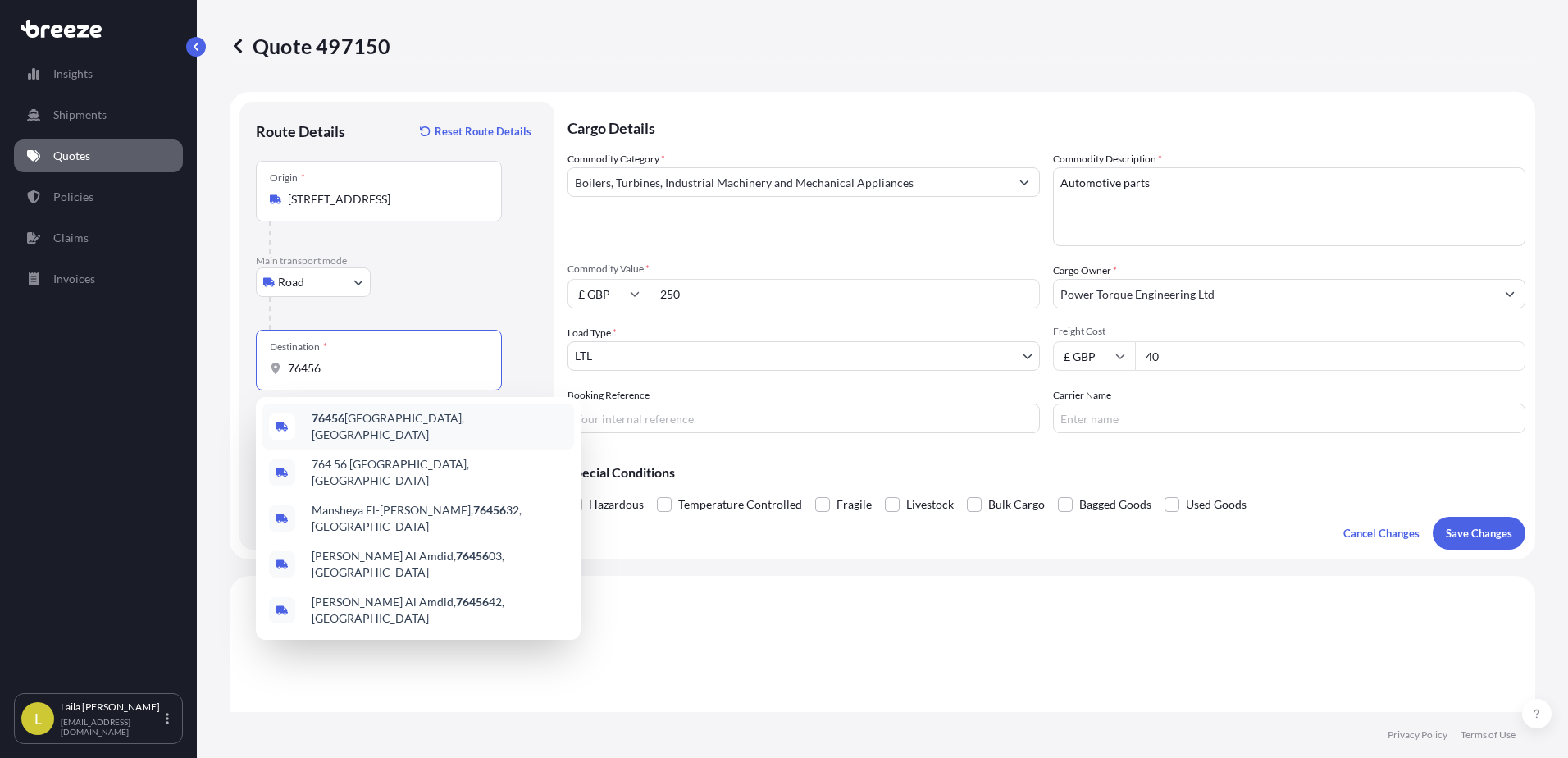
click at [428, 423] on span "76456 [GEOGRAPHIC_DATA], [GEOGRAPHIC_DATA]" at bounding box center [440, 426] width 256 height 33
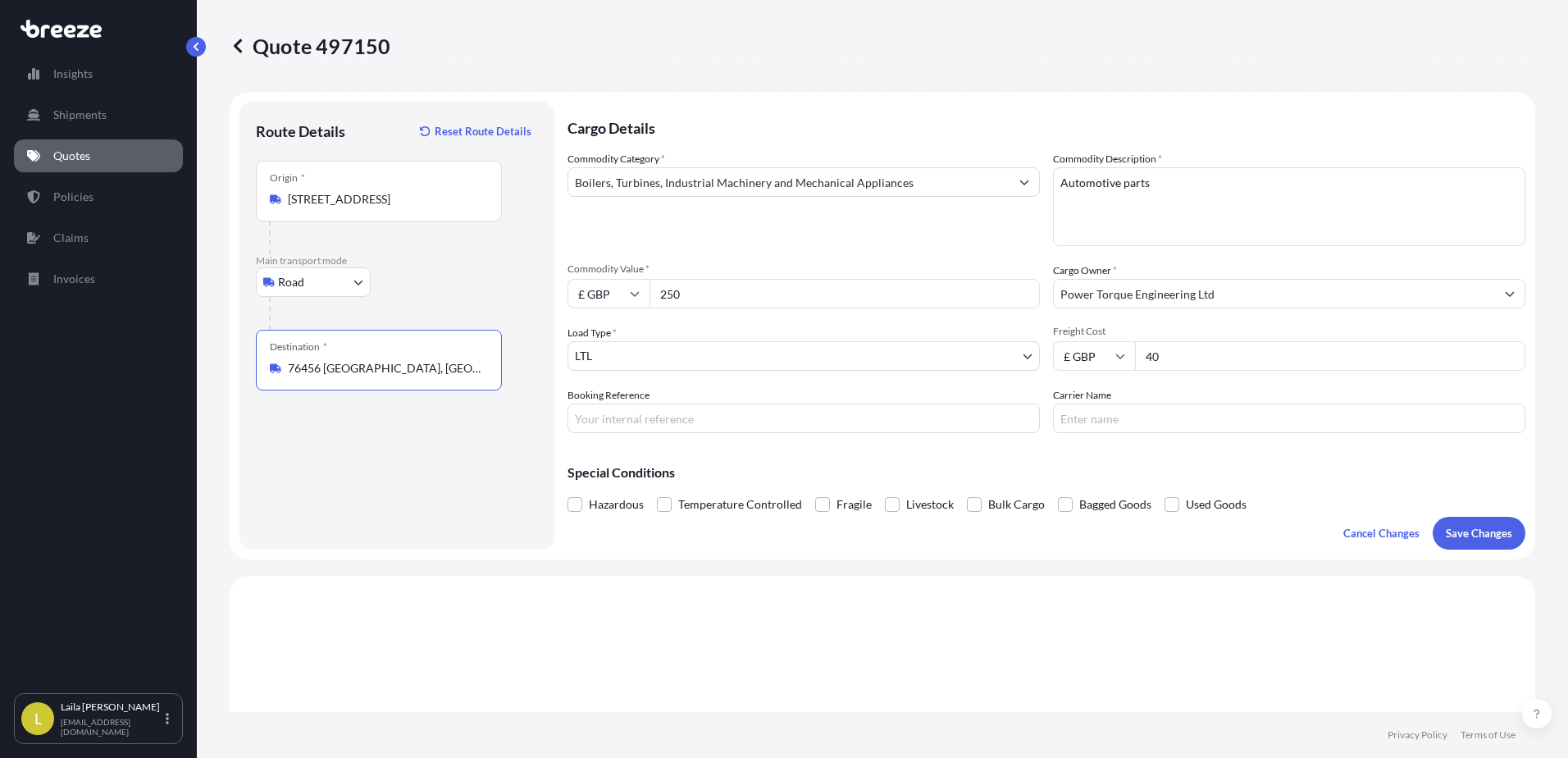
type input "76456 [GEOGRAPHIC_DATA], [GEOGRAPHIC_DATA]"
drag, startPoint x: 708, startPoint y: 290, endPoint x: 623, endPoint y: 300, distance: 85.6
click at [623, 300] on div "£ GBP 250" at bounding box center [804, 294] width 472 height 30
type input "418.62"
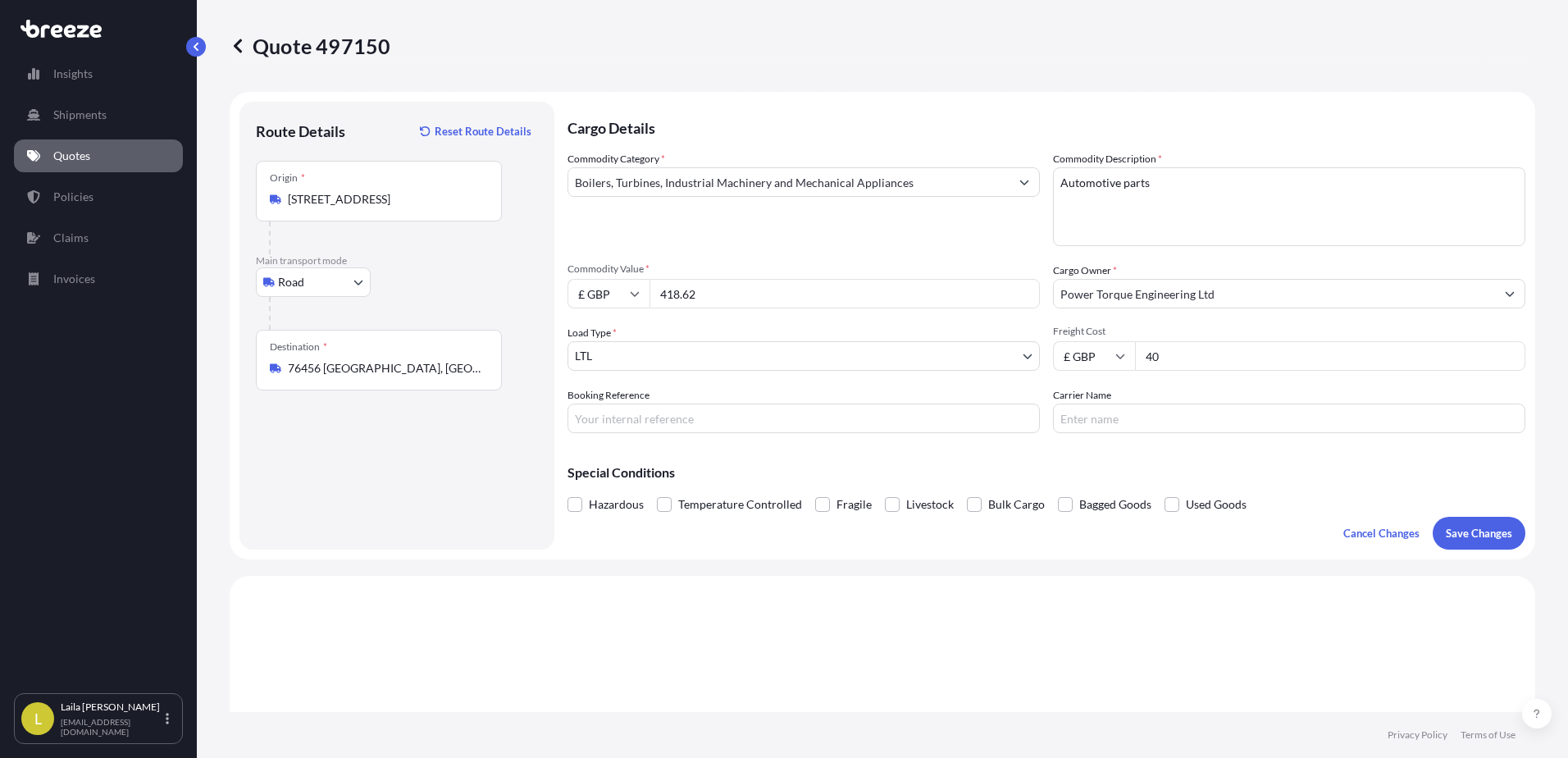
click at [759, 229] on div "Commodity Category * Boilers, Turbines, Industrial Machinery and Mechanical App…" at bounding box center [804, 199] width 472 height 95
click at [839, 429] on input "Booking Reference" at bounding box center [804, 418] width 472 height 30
click at [832, 426] on input "Booking Reference" at bounding box center [804, 418] width 472 height 30
type input "J44651"
click at [1489, 528] on p "Save Changes" at bounding box center [1478, 533] width 66 height 17
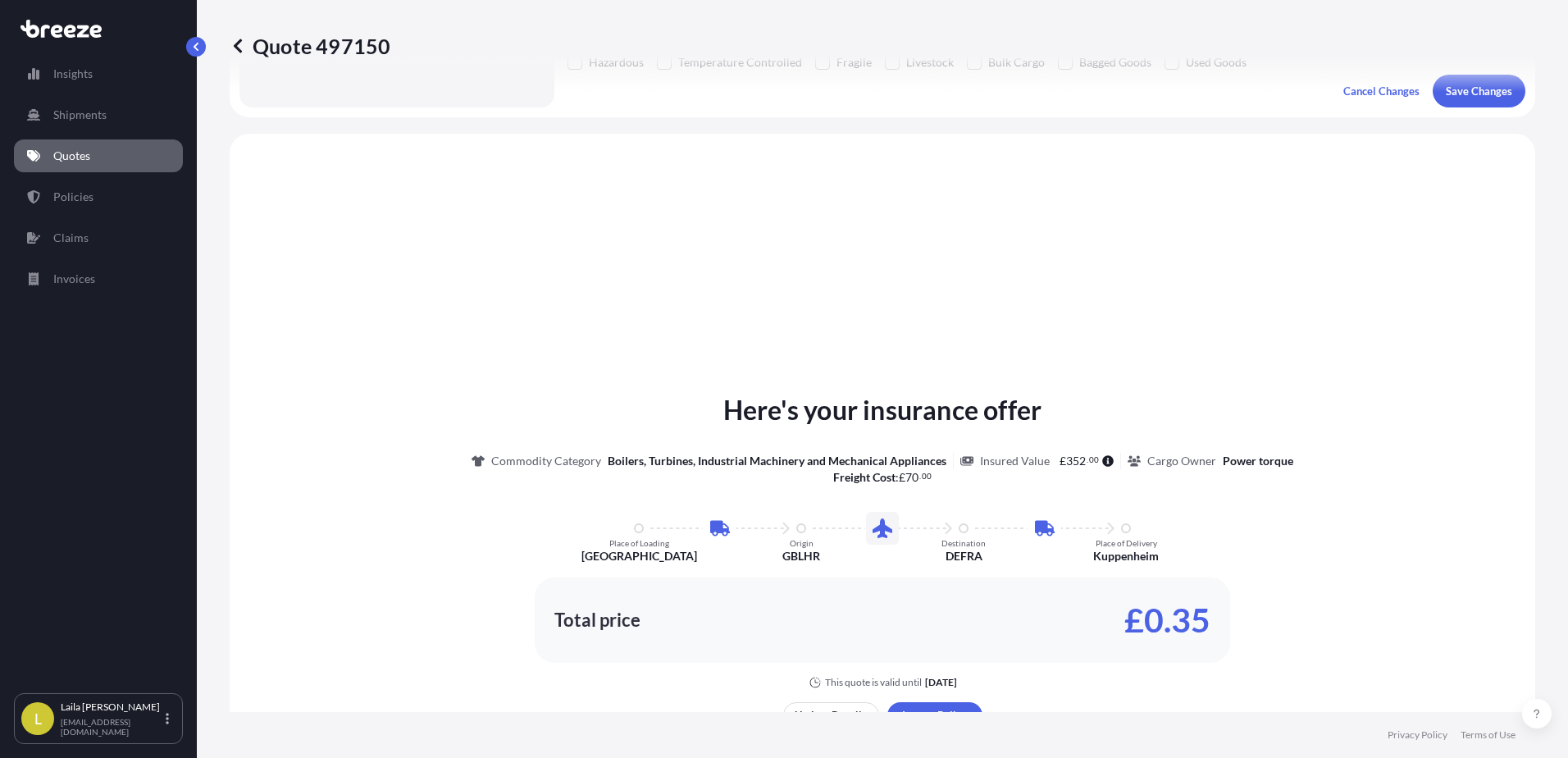
scroll to position [494, 0]
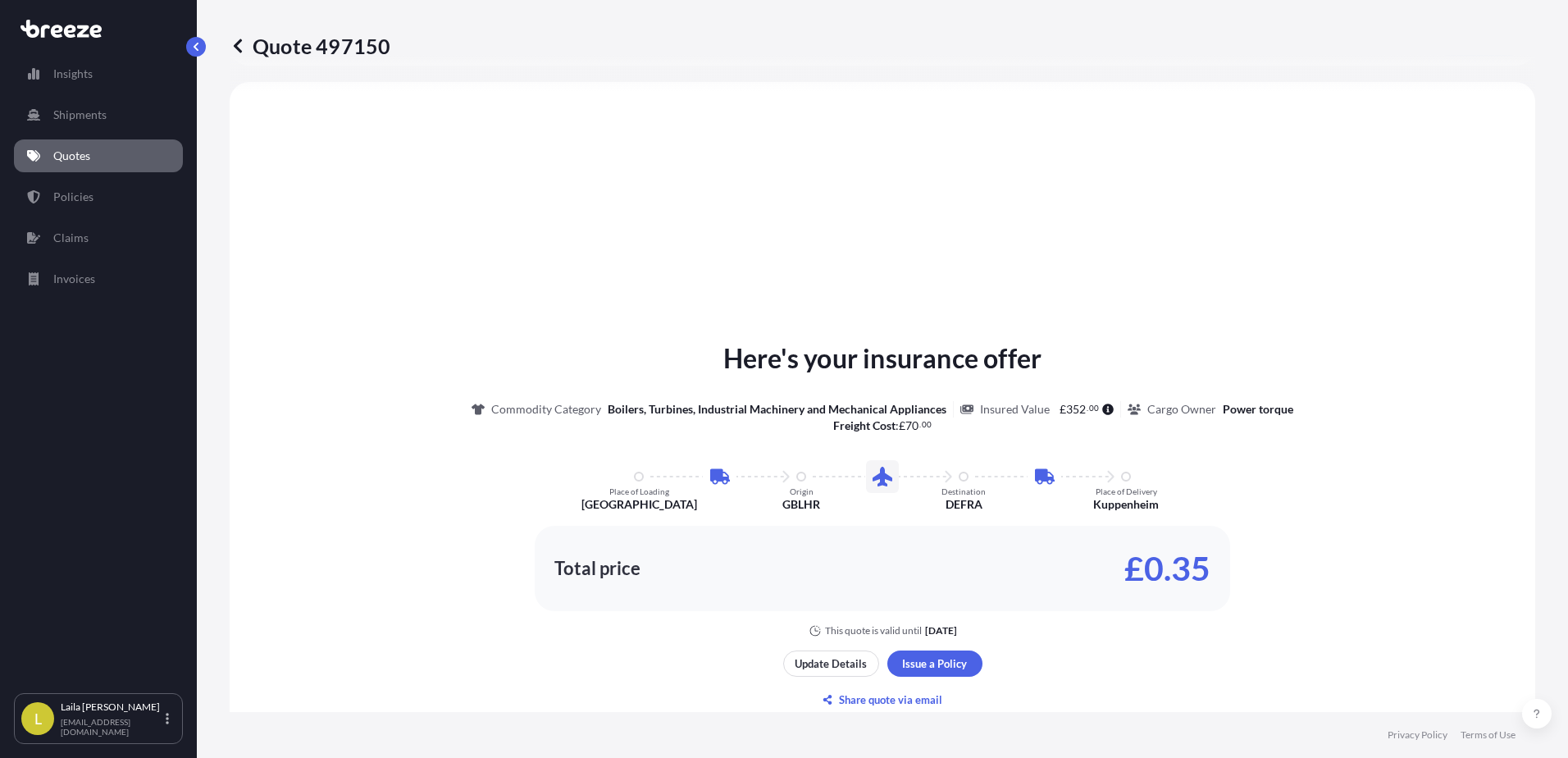
select select "Road"
select select "1"
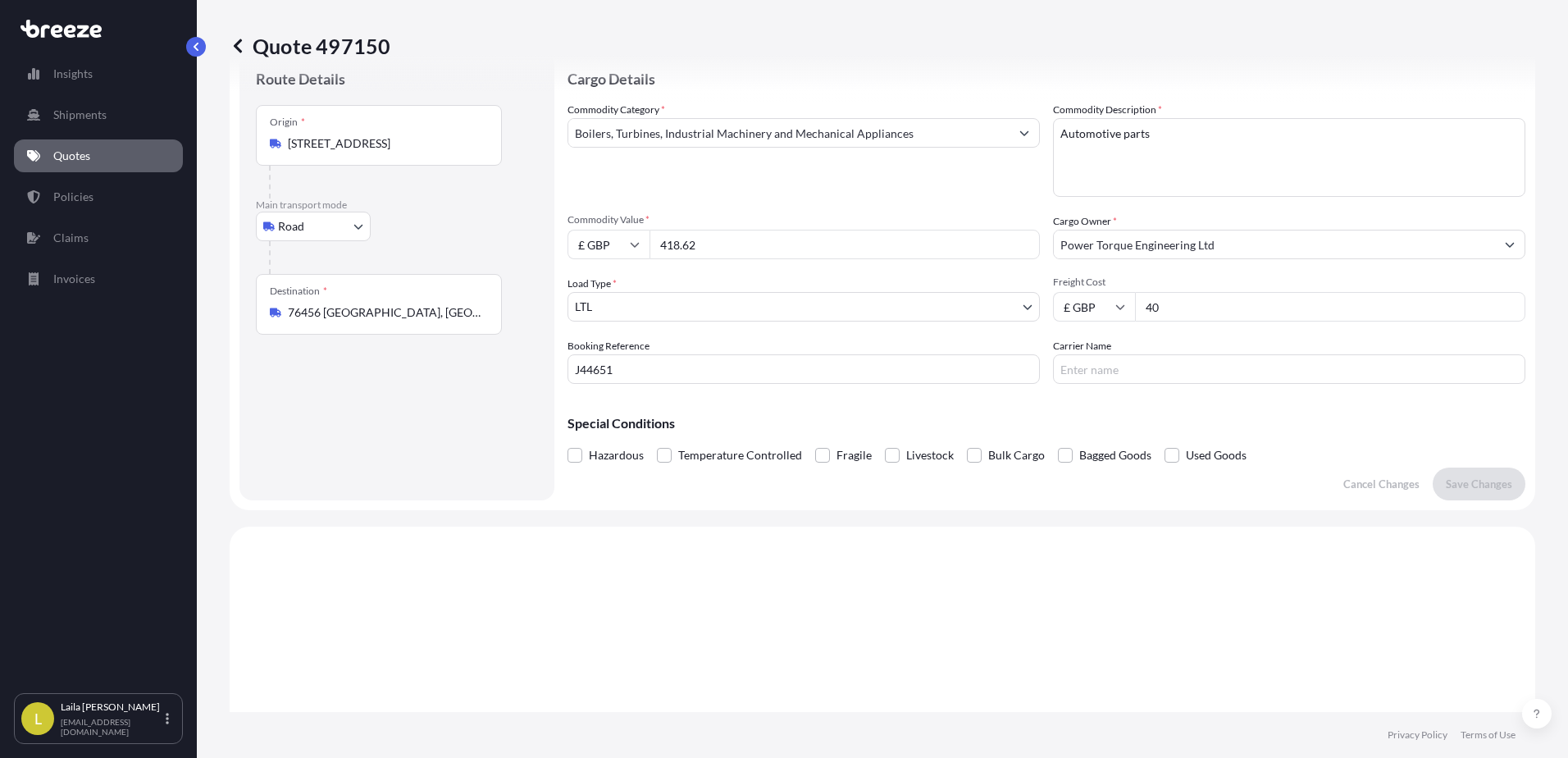
scroll to position [0, 0]
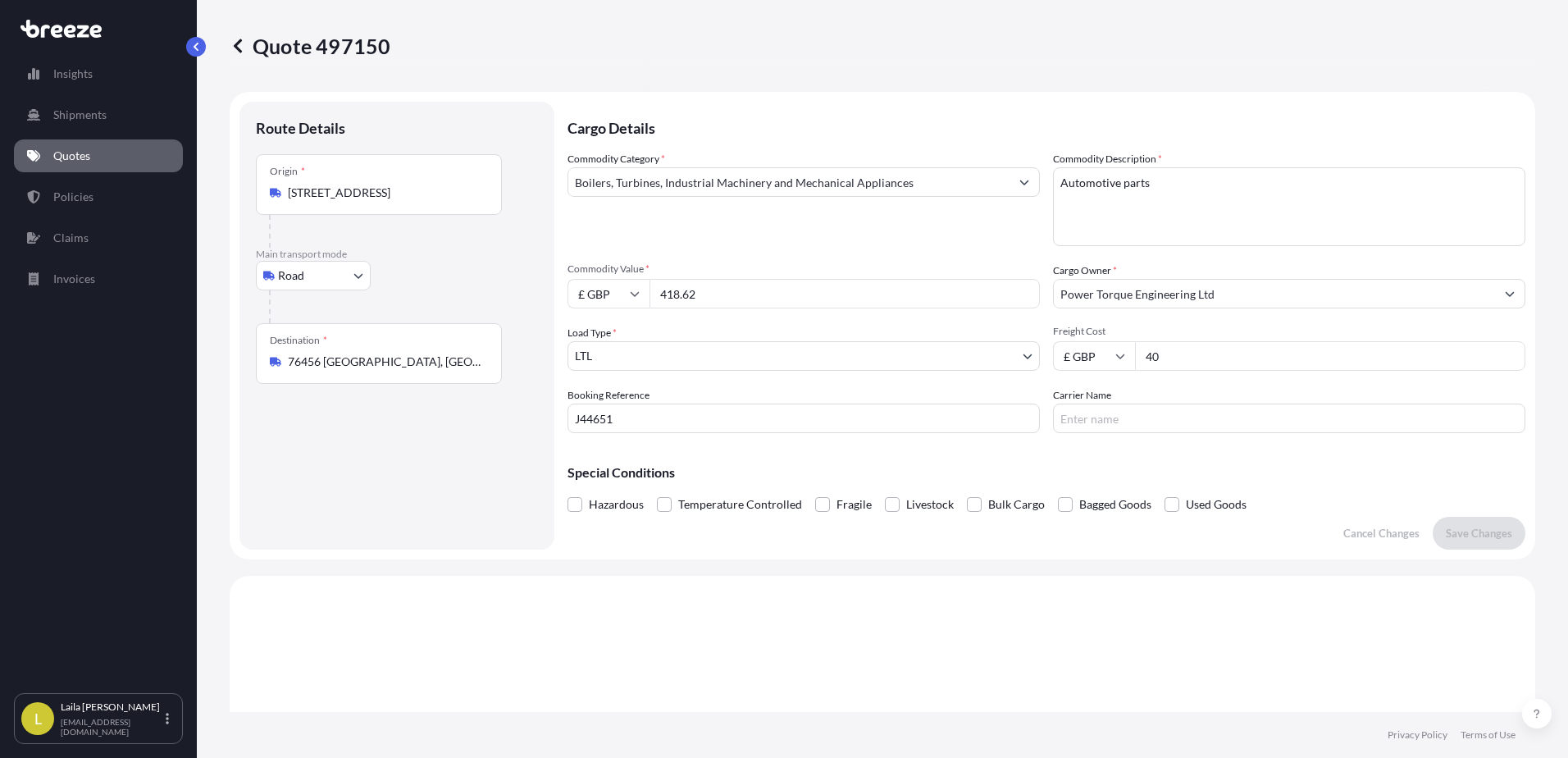
drag, startPoint x: 739, startPoint y: 288, endPoint x: 595, endPoint y: 294, distance: 144.1
click at [595, 294] on div "£ GBP 418.62" at bounding box center [804, 294] width 472 height 30
type input "50"
click at [1463, 526] on p "Save Changes" at bounding box center [1478, 533] width 66 height 17
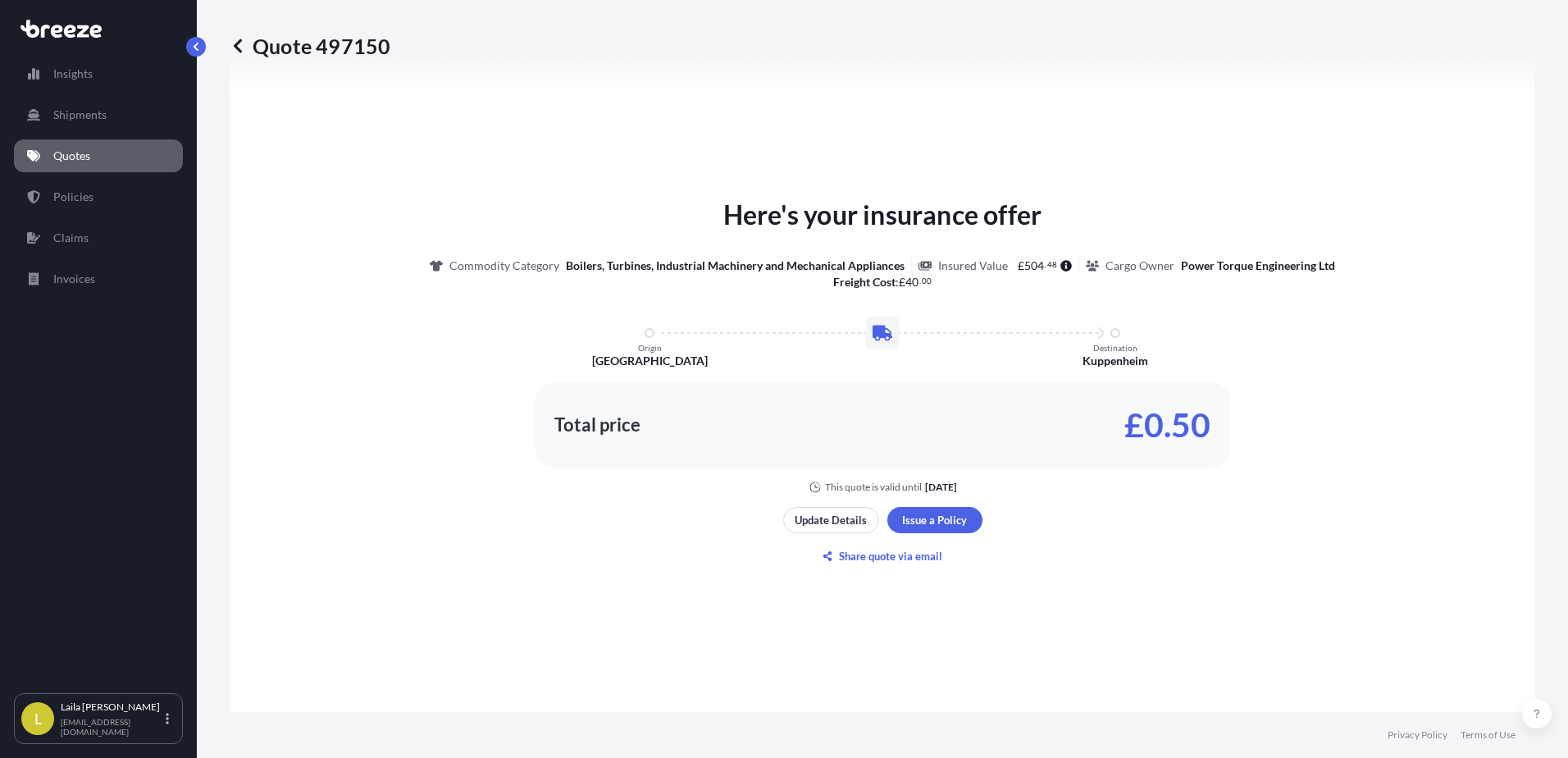
select select "Road"
select select "1"
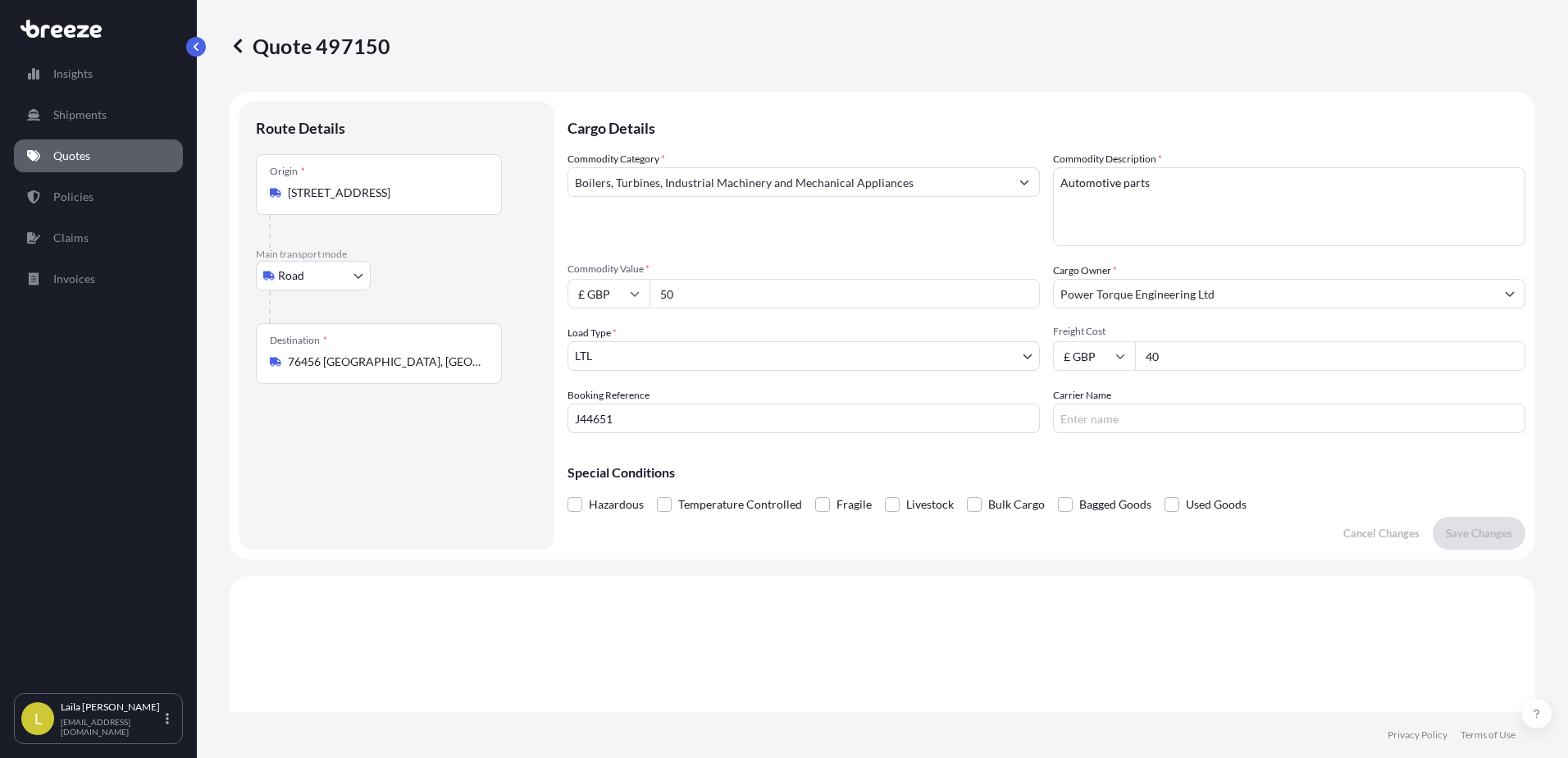
drag, startPoint x: 771, startPoint y: 301, endPoint x: 626, endPoint y: 305, distance: 145.1
click at [626, 305] on div "£ GBP 50" at bounding box center [804, 294] width 472 height 30
type input "15"
click at [1490, 531] on p "Save Changes" at bounding box center [1478, 533] width 66 height 17
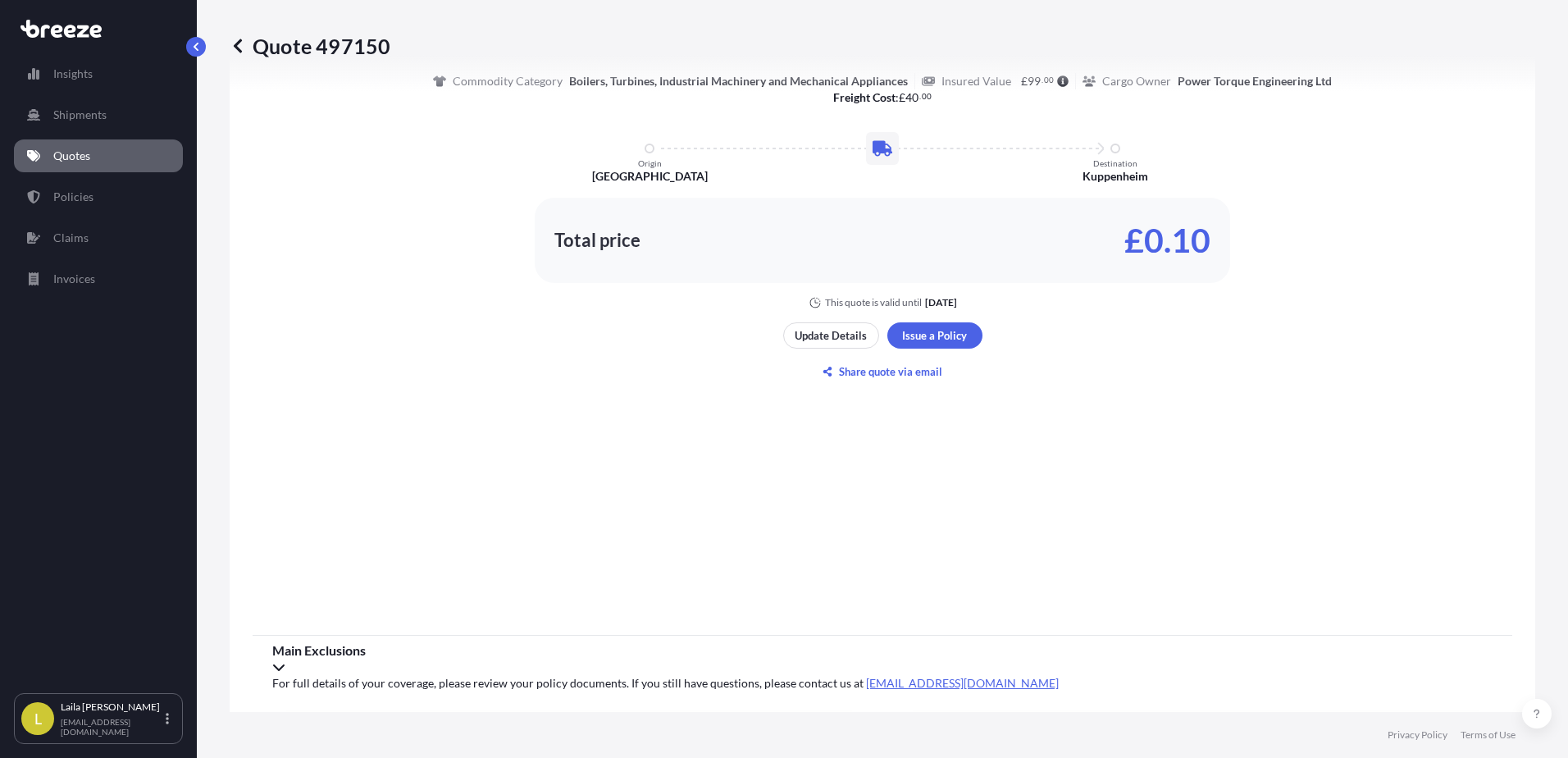
select select "Road"
select select "1"
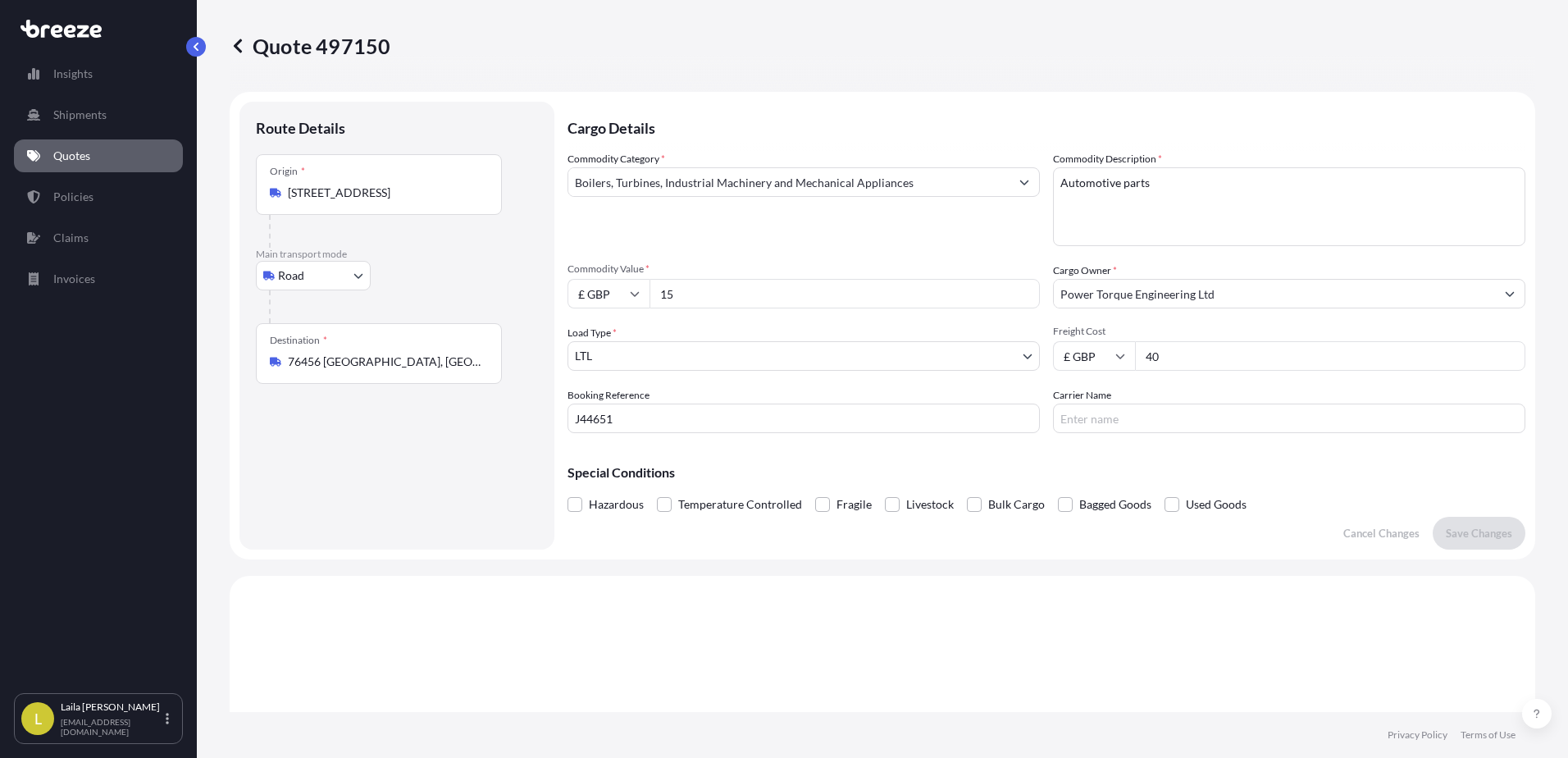
drag, startPoint x: 696, startPoint y: 287, endPoint x: 573, endPoint y: 316, distance: 126.4
click at [573, 316] on div "Commodity Category * Boilers, Turbines, Industrial Machinery and Mechanical App…" at bounding box center [1046, 292] width 958 height 282
type input "5"
click at [1452, 530] on p "Save Changes" at bounding box center [1478, 533] width 66 height 17
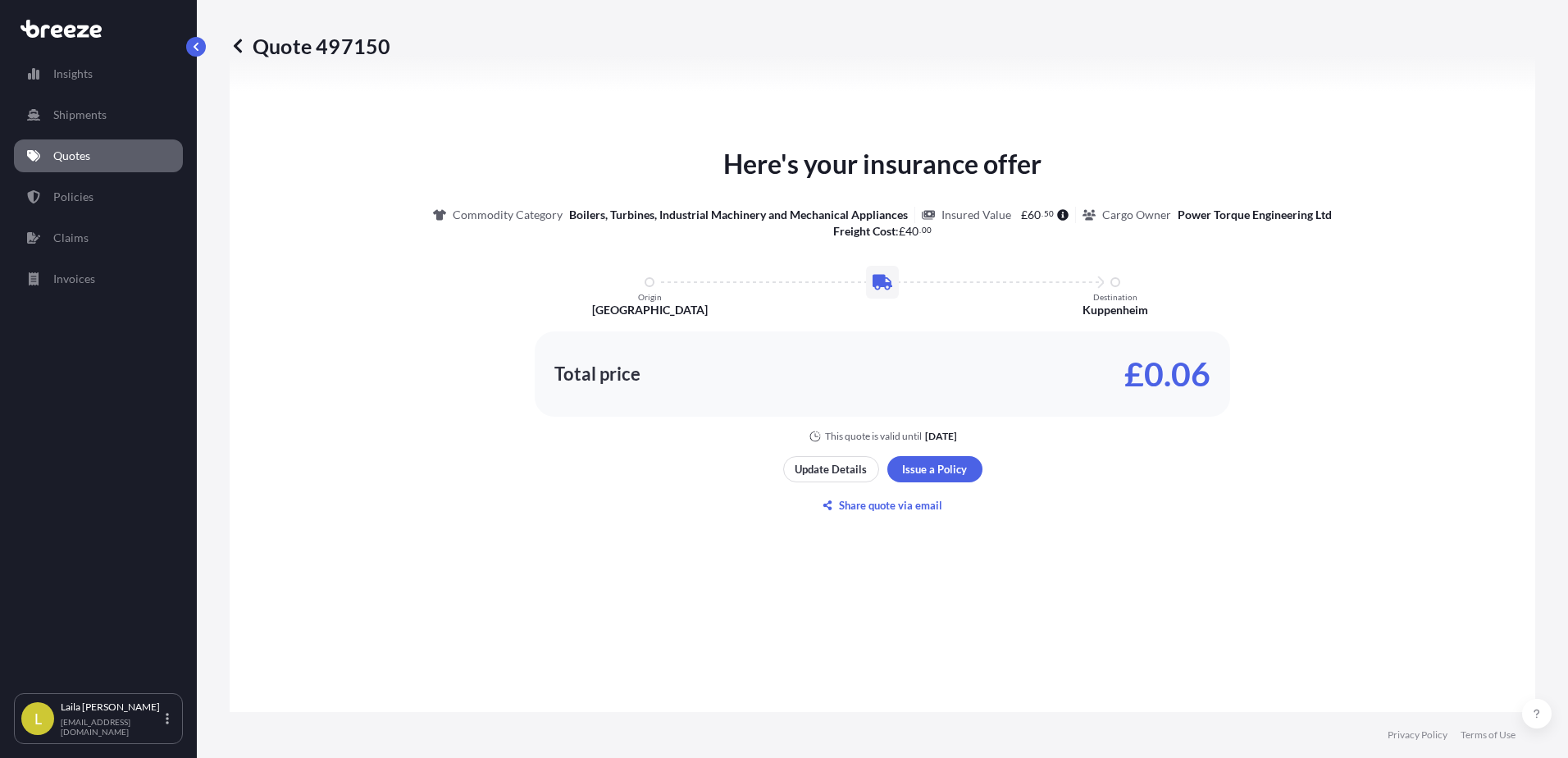
select select "Road"
select select "1"
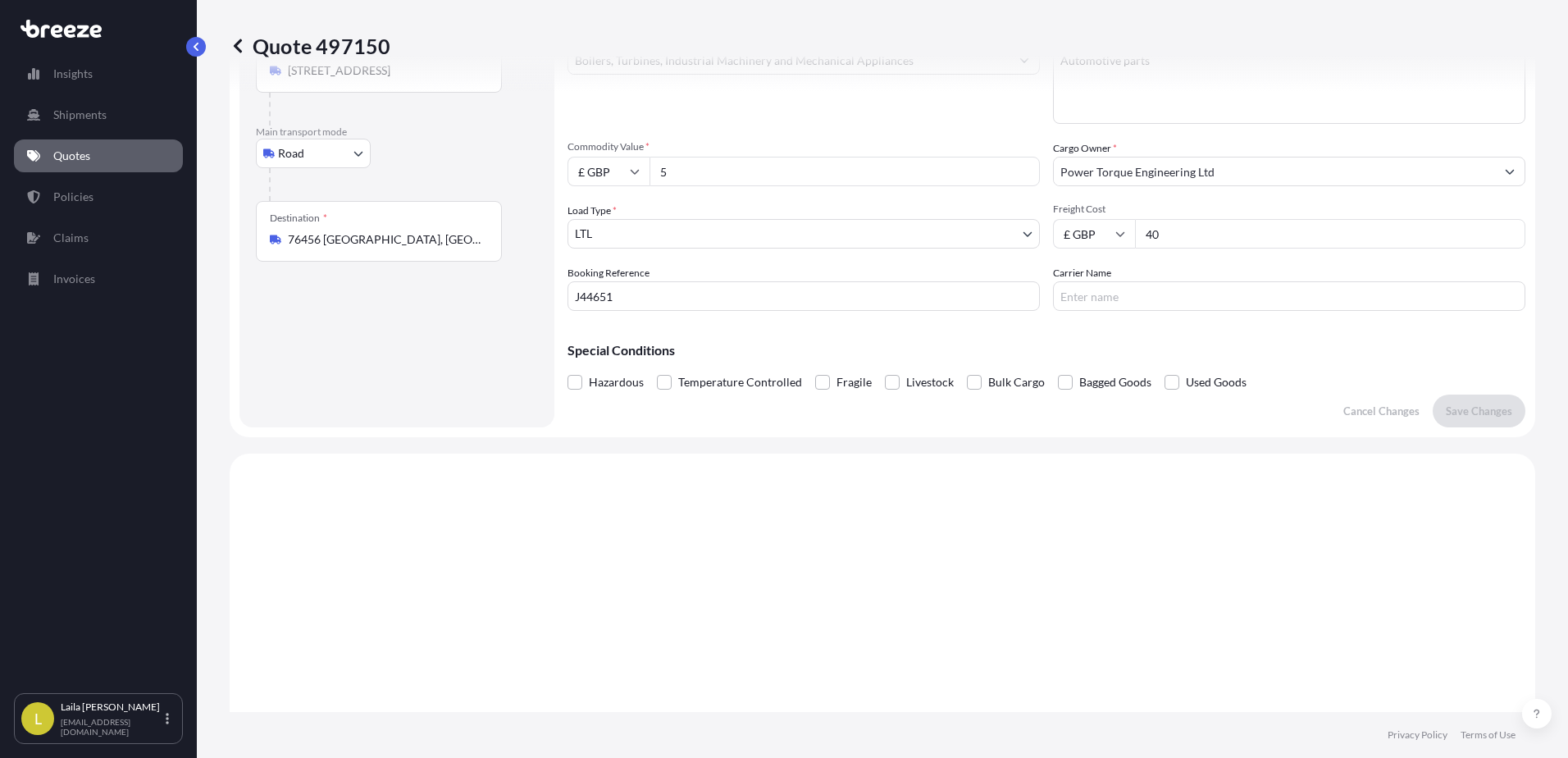
scroll to position [84, 0]
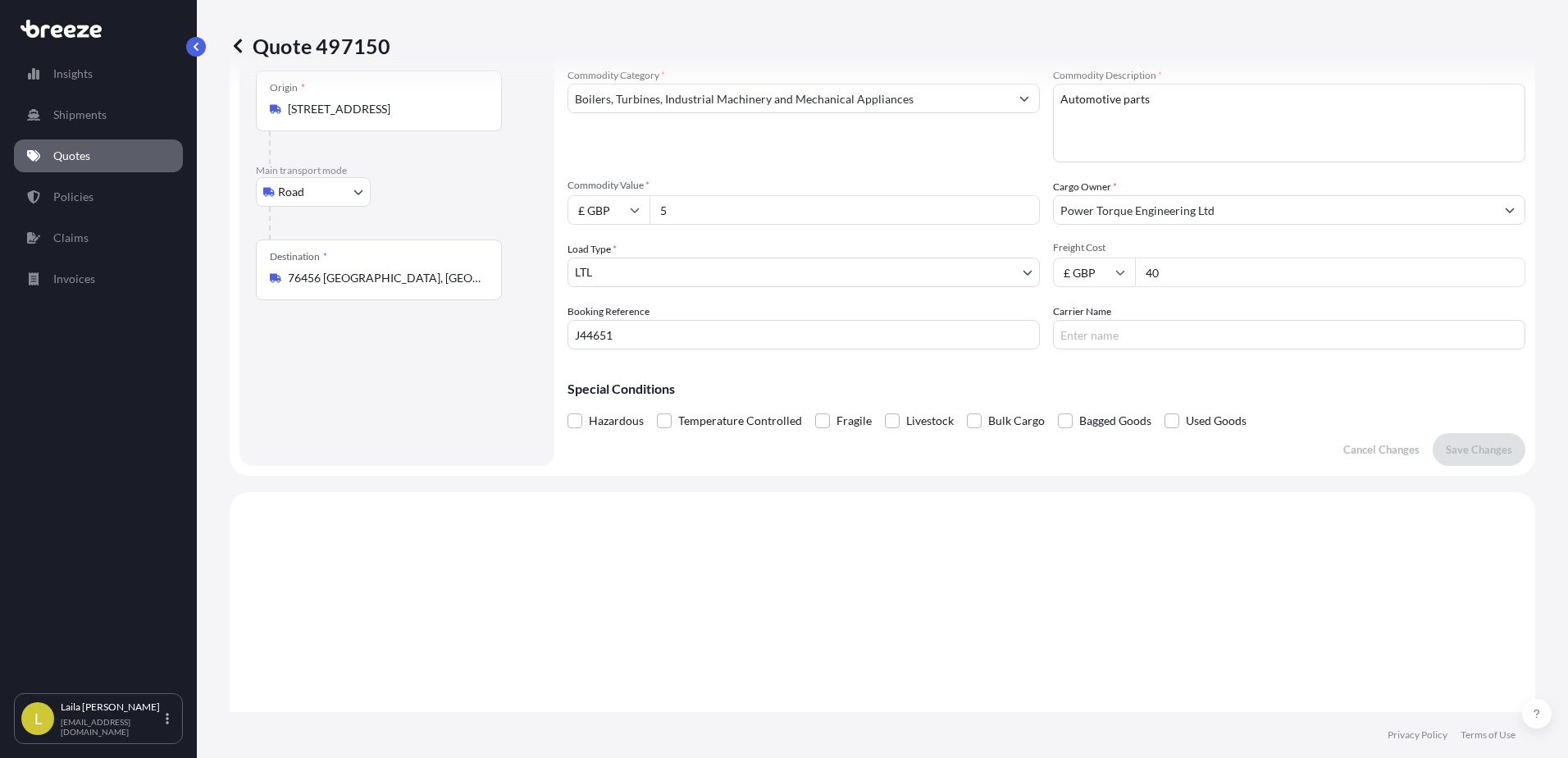
drag, startPoint x: 747, startPoint y: 213, endPoint x: 609, endPoint y: 213, distance: 138.0
click at [609, 213] on div "£ GBP 5" at bounding box center [804, 210] width 472 height 30
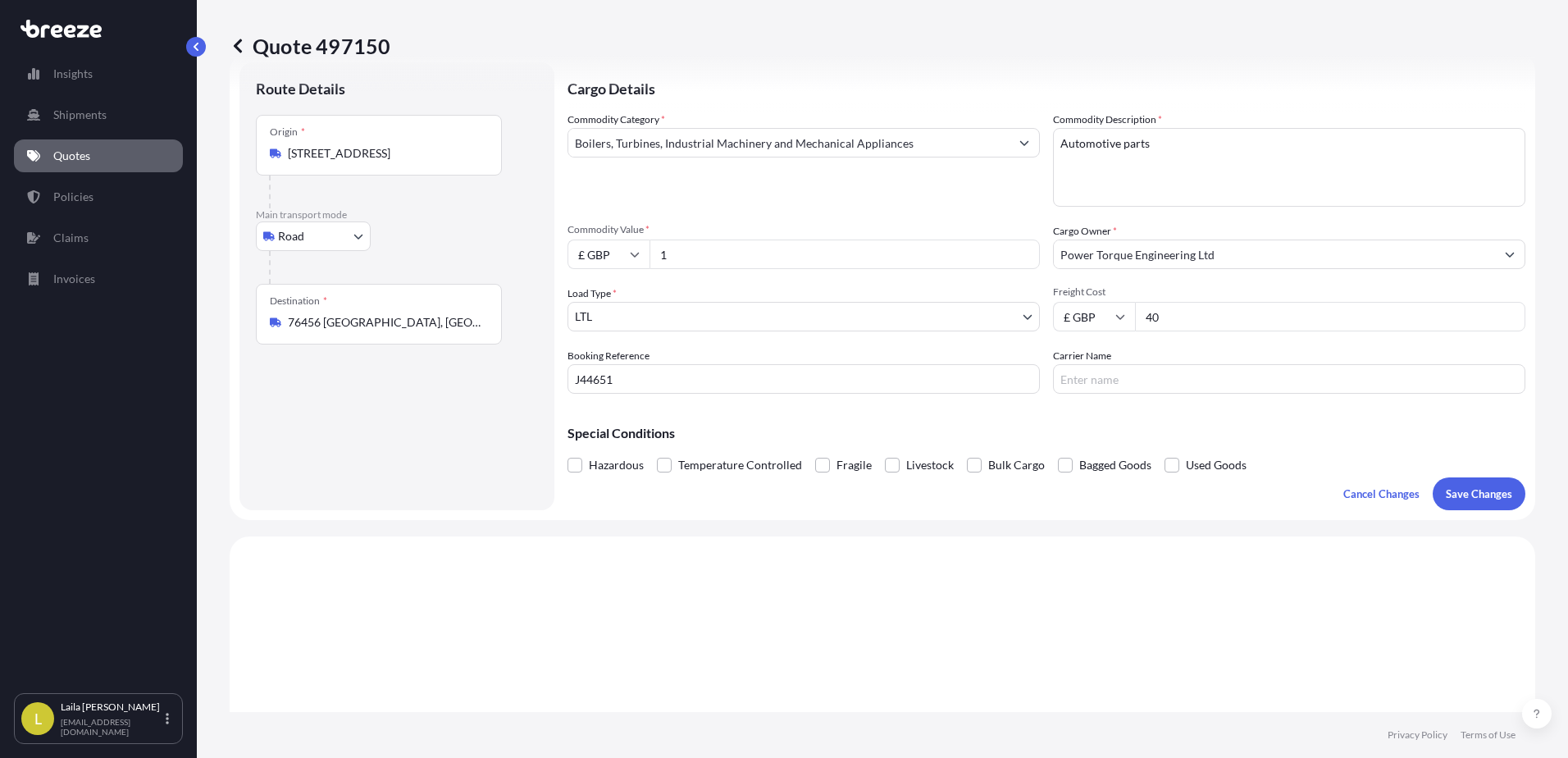
scroll to position [2, 0]
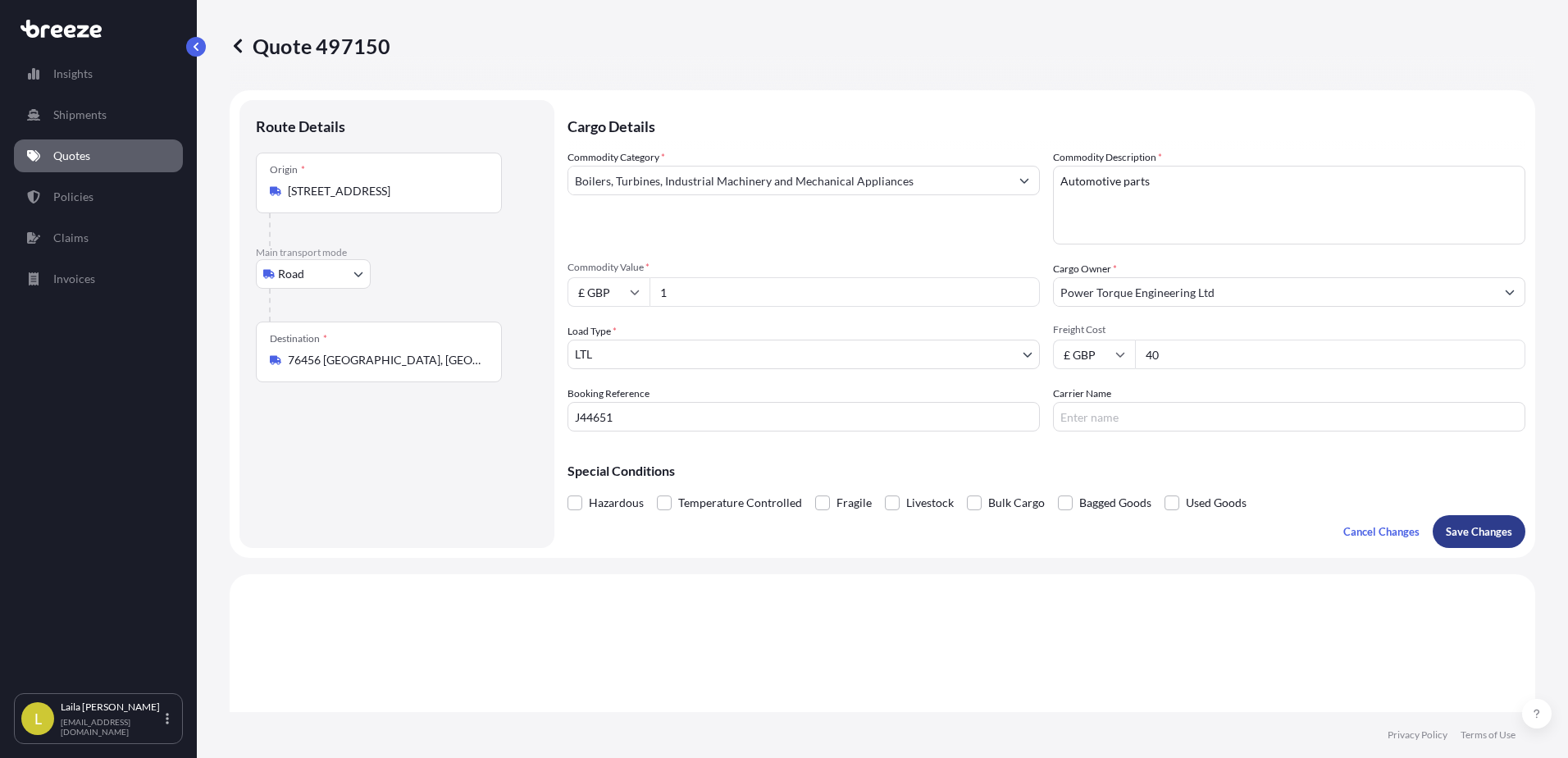
type input "1"
click at [1463, 525] on p "Save Changes" at bounding box center [1478, 531] width 66 height 17
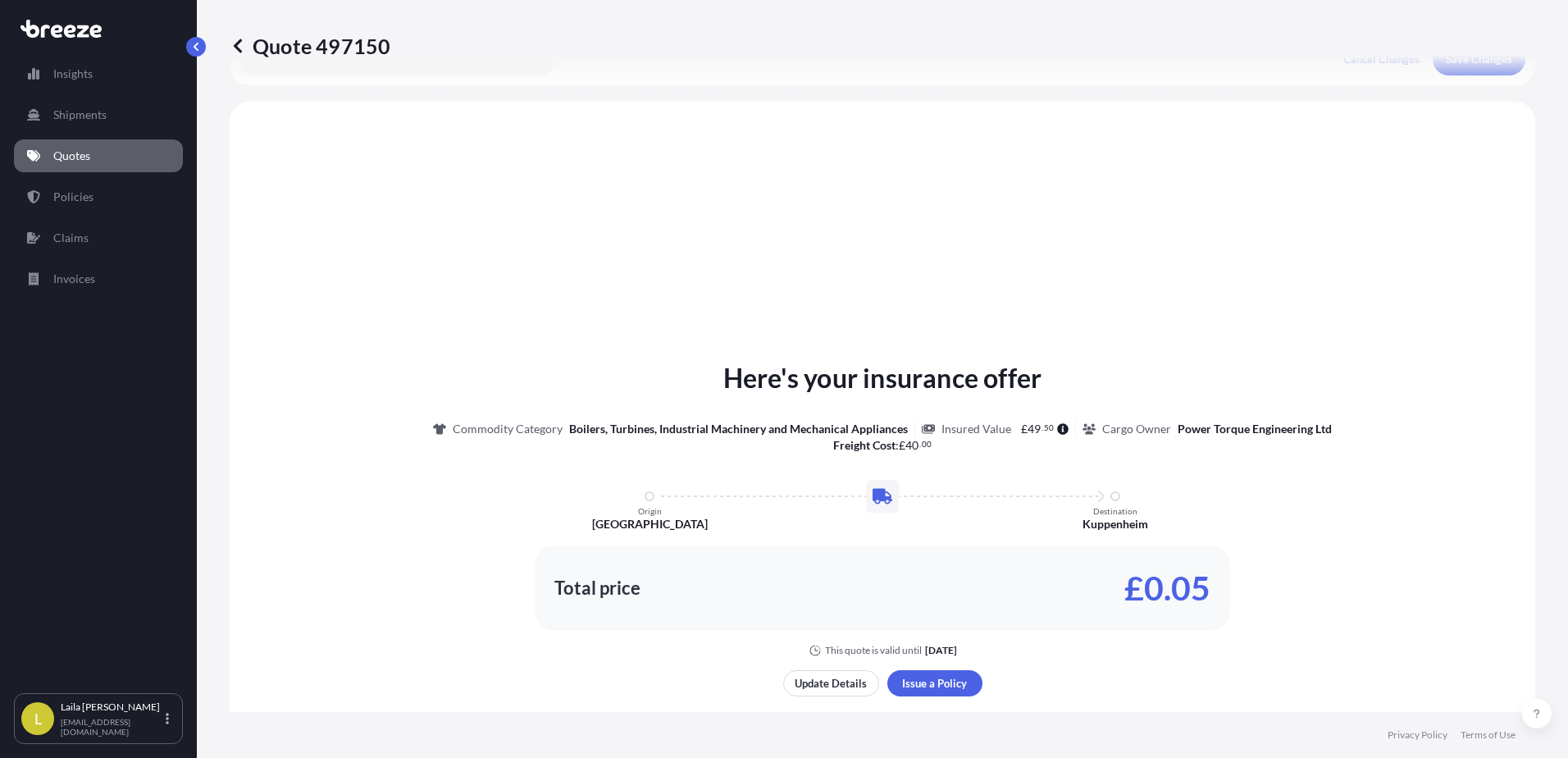
scroll to position [494, 0]
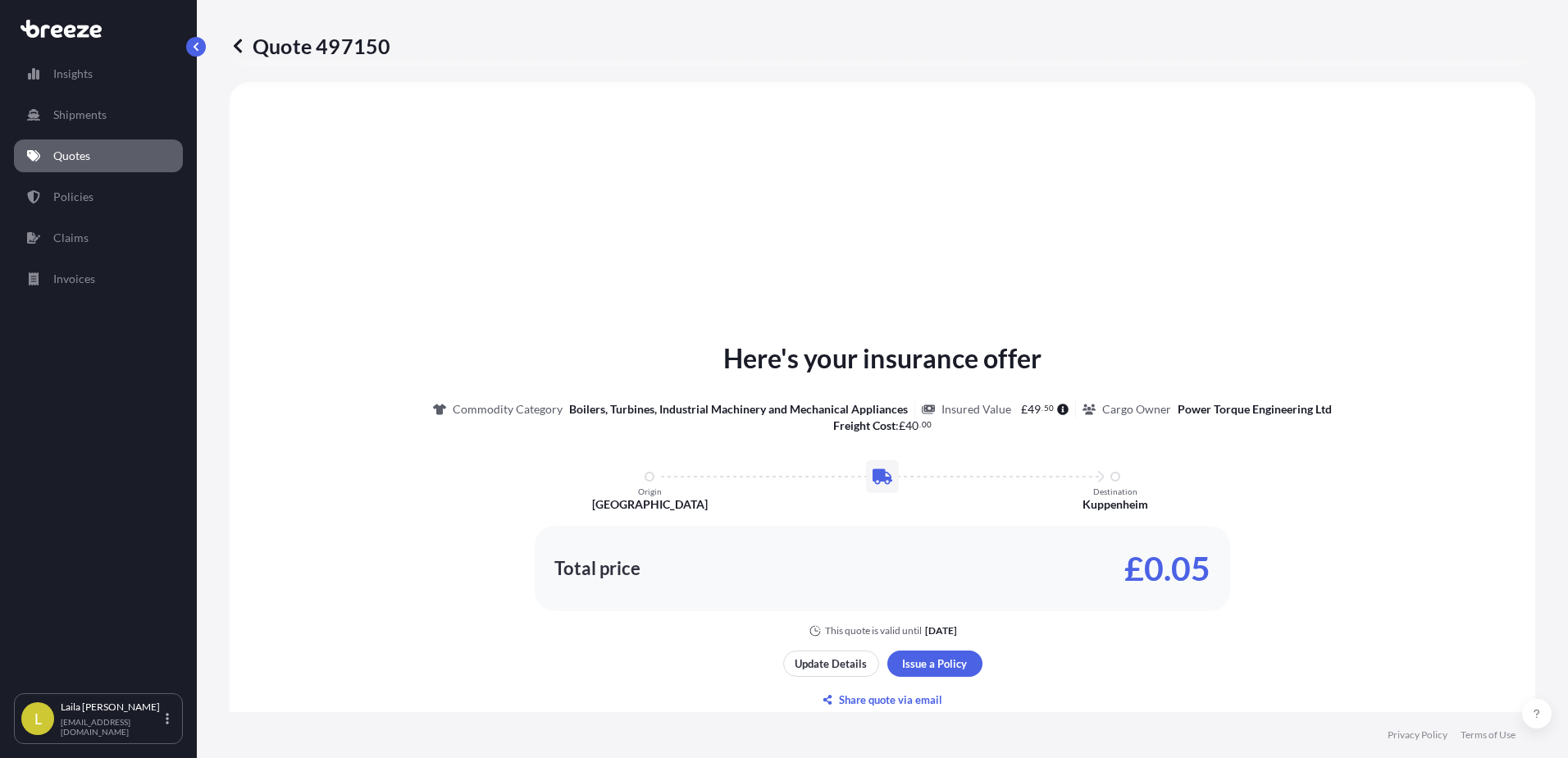
select select "Road"
select select "1"
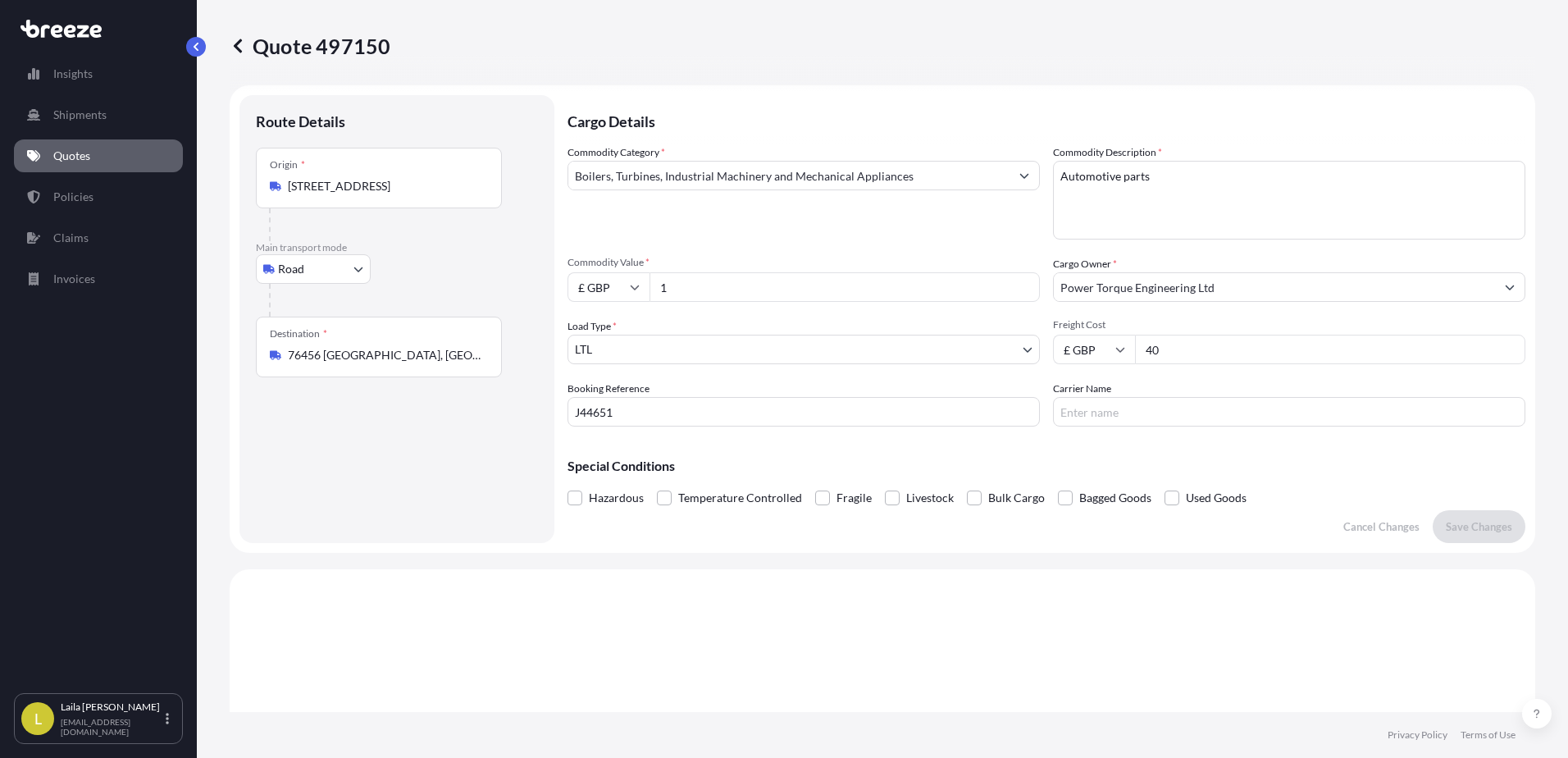
scroll to position [0, 0]
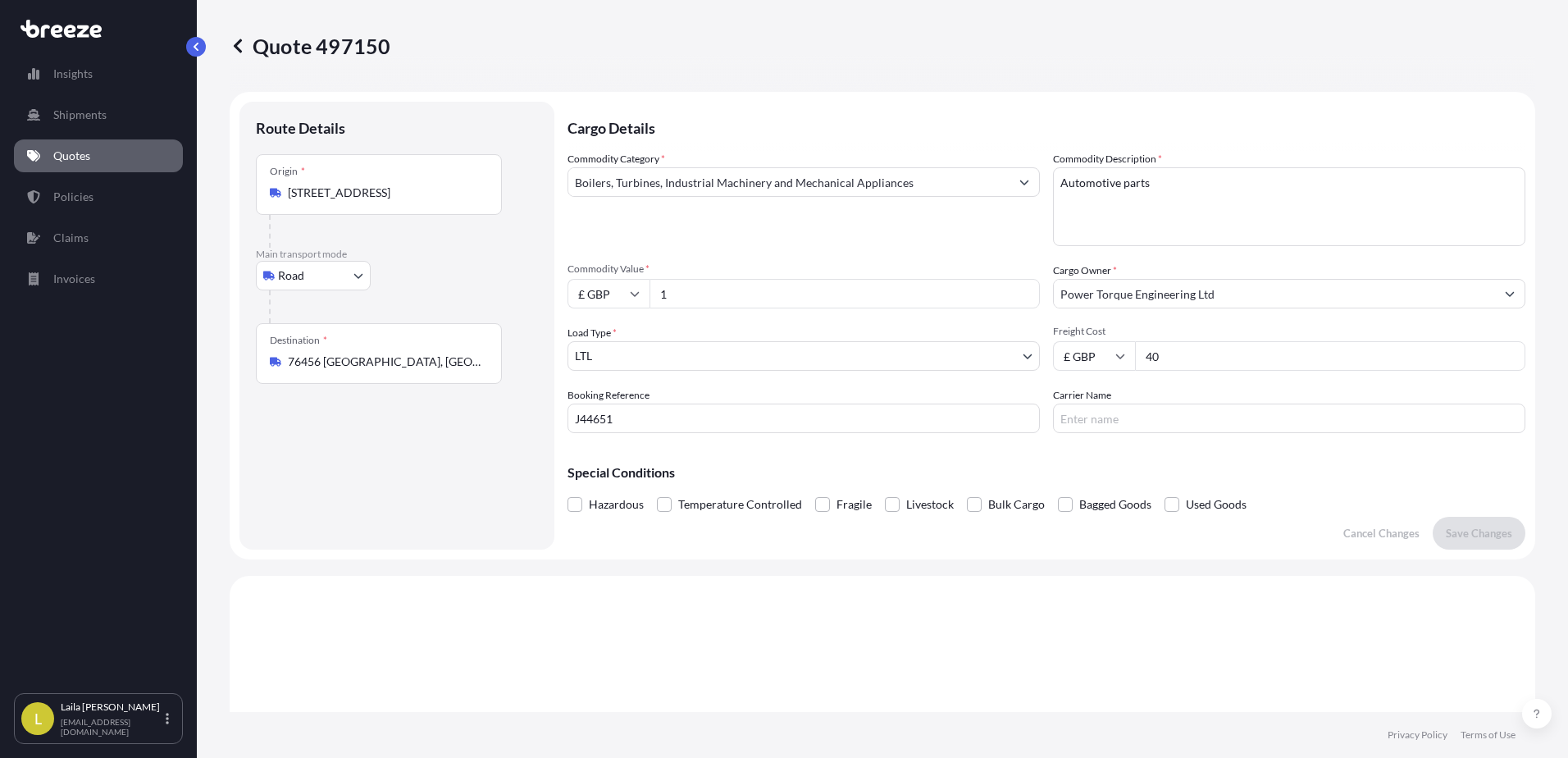
drag, startPoint x: 736, startPoint y: 300, endPoint x: 631, endPoint y: 302, distance: 105.0
click at [631, 302] on div "£ GBP 1" at bounding box center [804, 294] width 472 height 30
type input "418.62"
click at [1491, 528] on p "Save Changes" at bounding box center [1478, 533] width 66 height 17
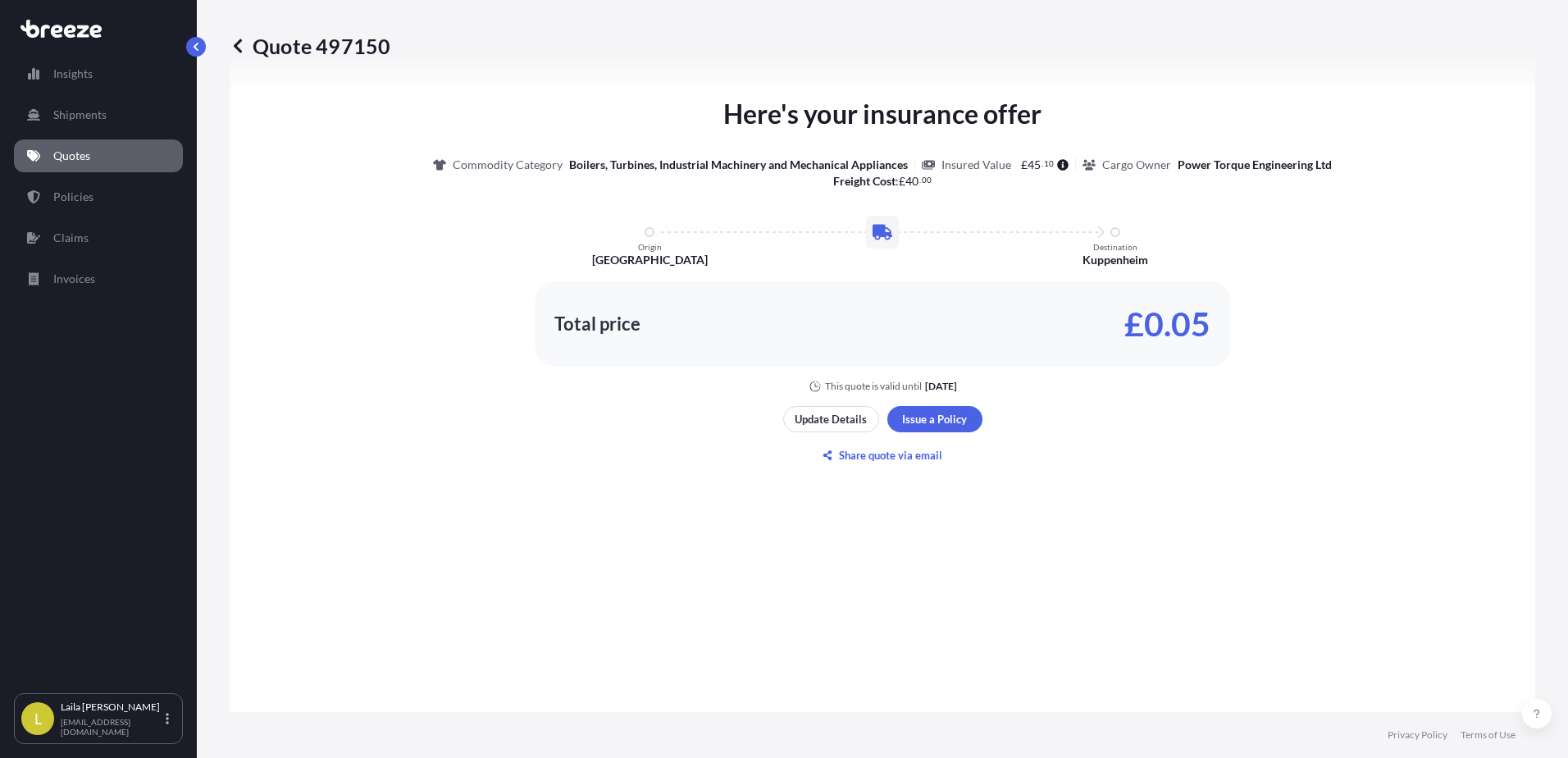
select select "Road"
select select "1"
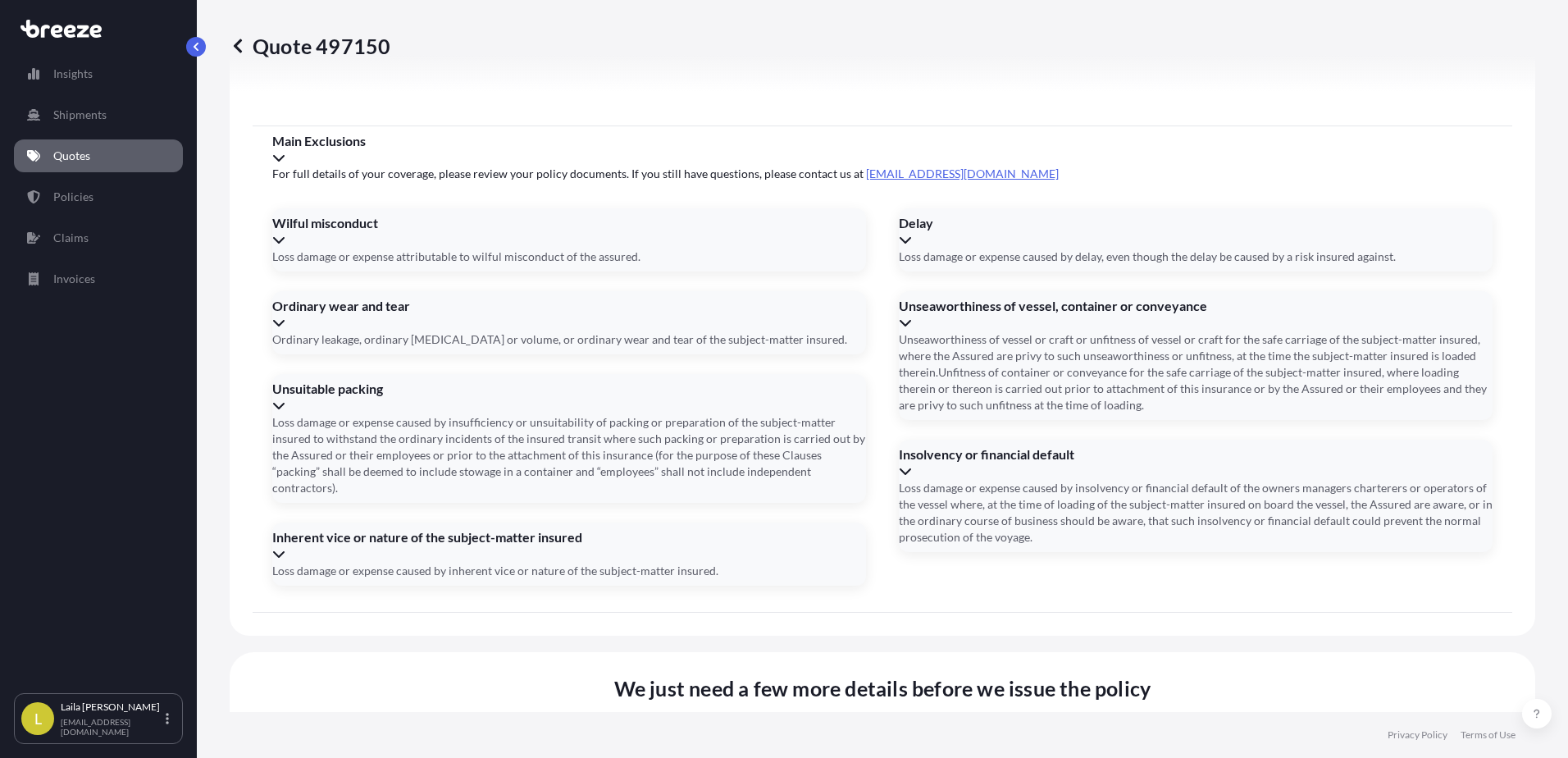
scroll to position [1846, 0]
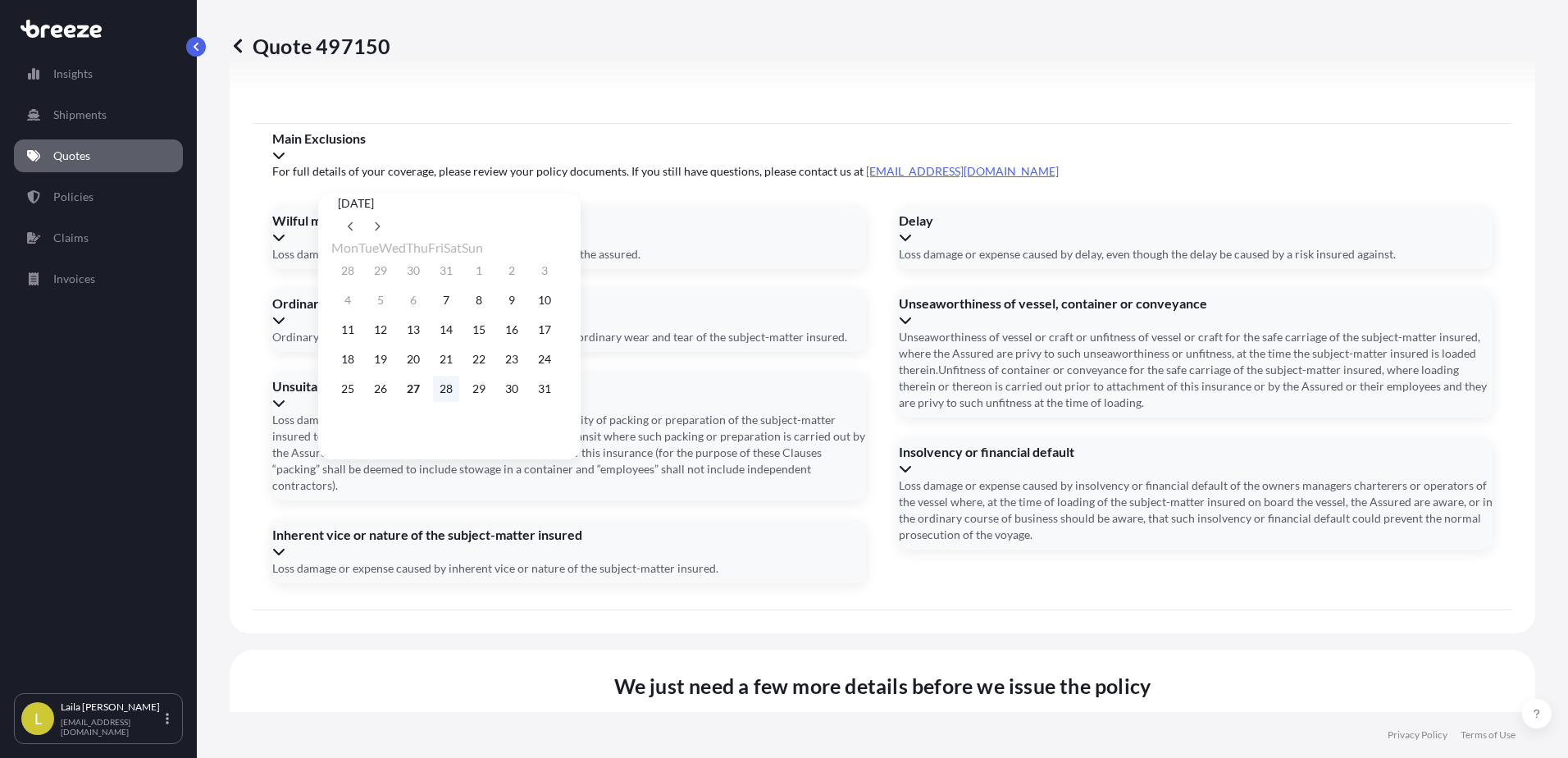
click at [459, 395] on button "28" at bounding box center [446, 388] width 26 height 26
type input "[DATE]"
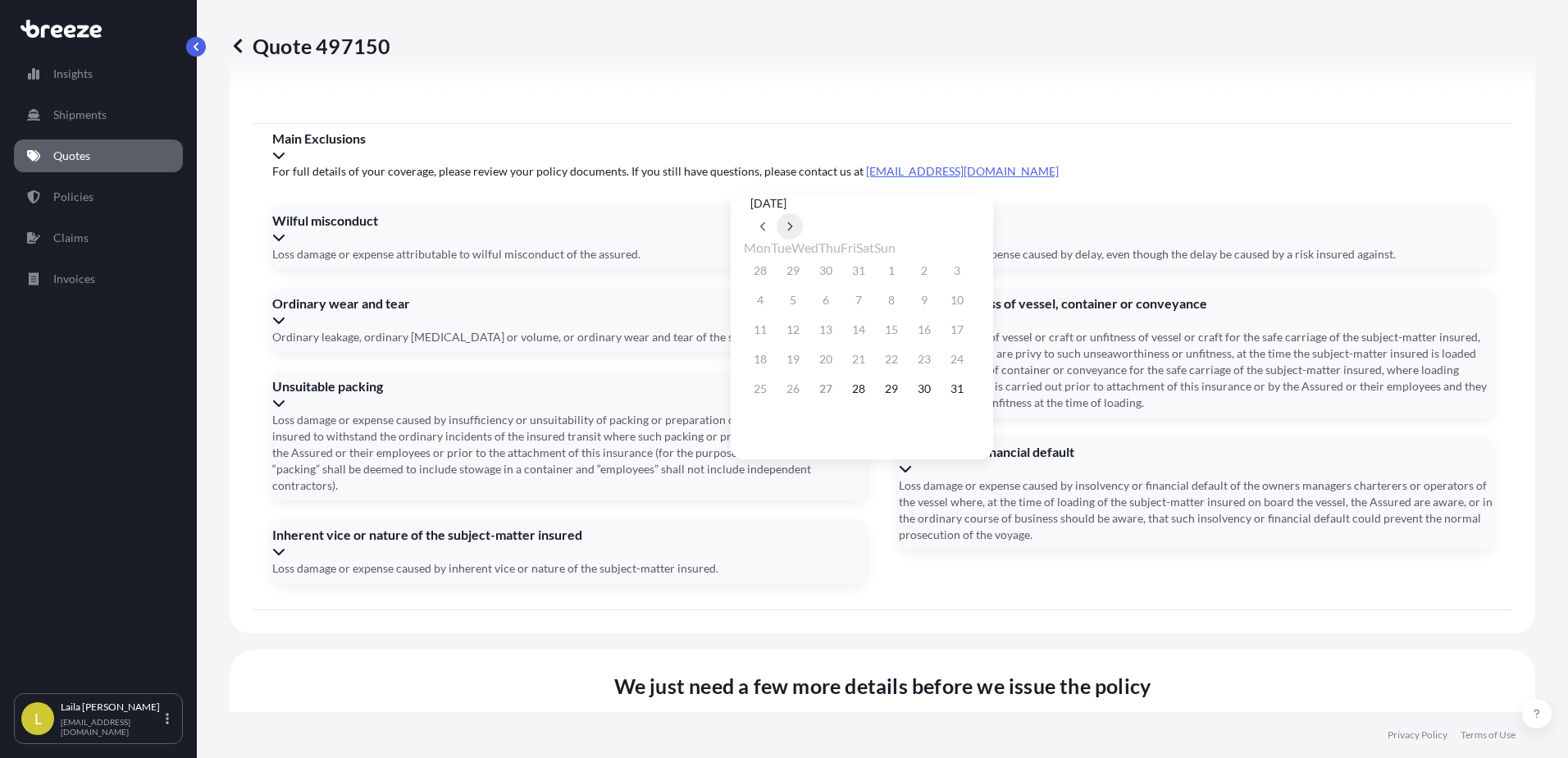
click at [803, 213] on button at bounding box center [790, 226] width 26 height 26
click at [766, 272] on button "1" at bounding box center [760, 271] width 26 height 26
type input "[DATE]"
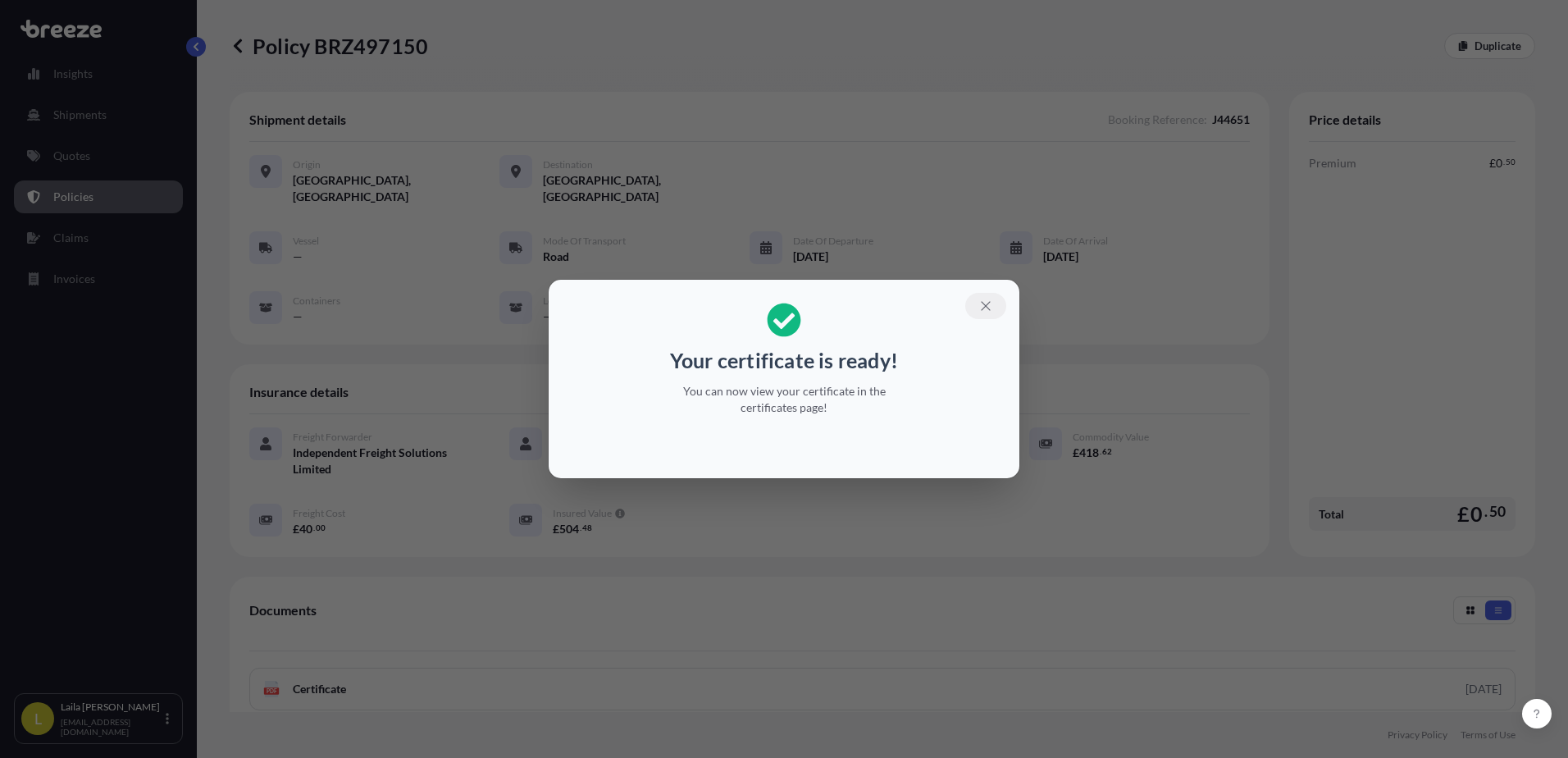
click at [988, 314] on button "button" at bounding box center [986, 306] width 41 height 26
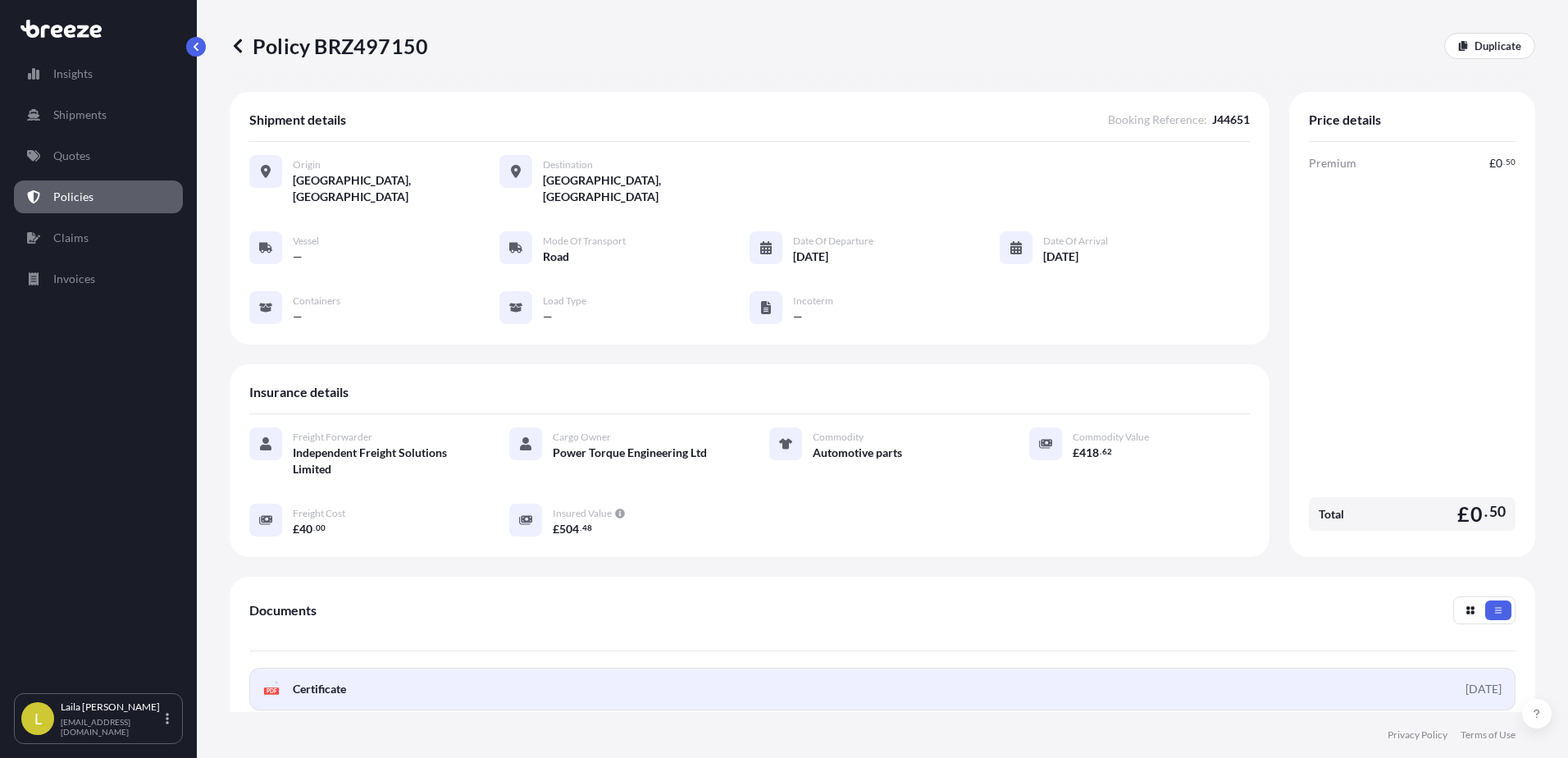
click at [550, 677] on link "PDF Certificate [DATE]" at bounding box center [882, 689] width 1266 height 43
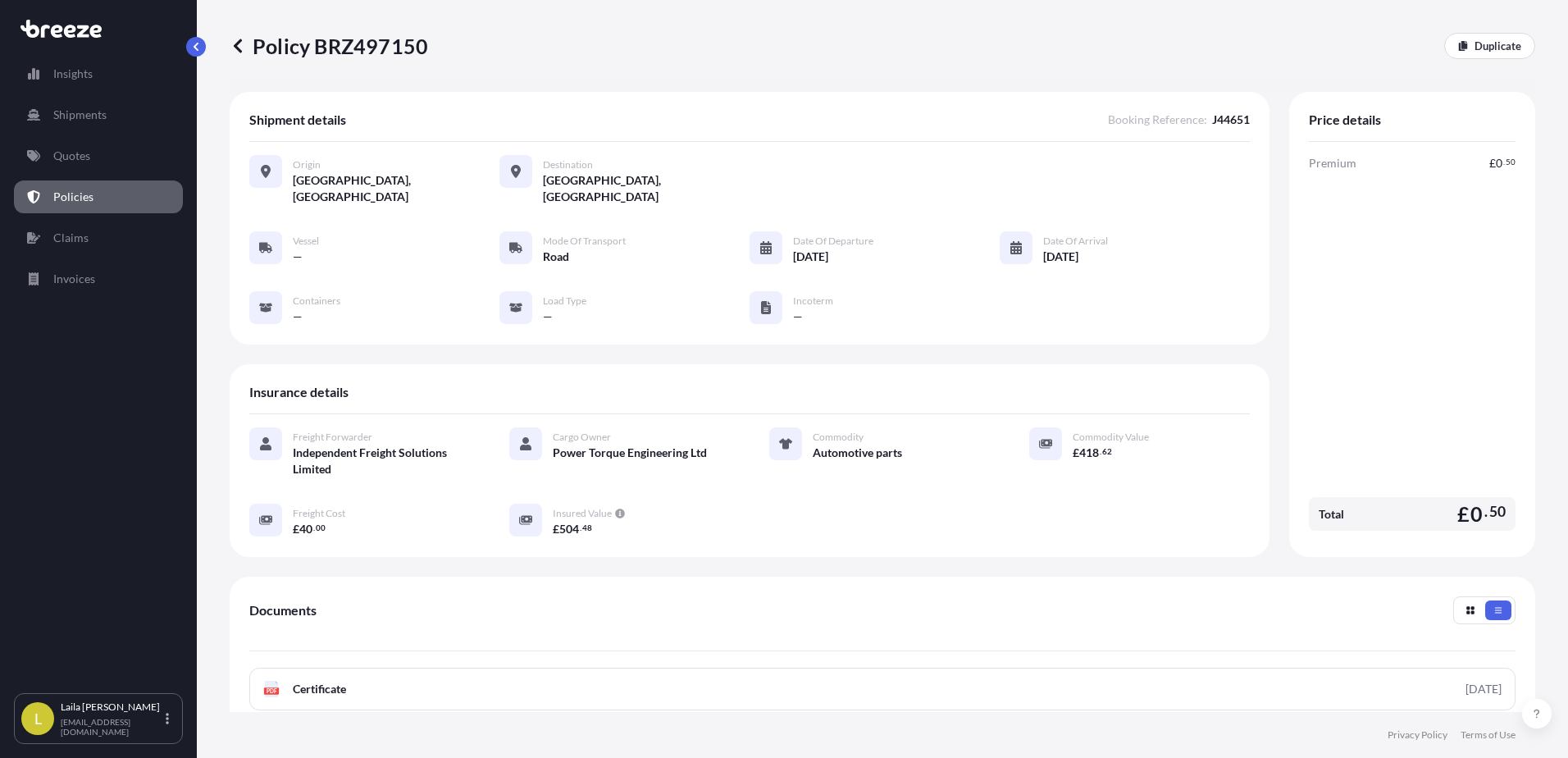
click at [330, 49] on p "Policy BRZ497150" at bounding box center [329, 46] width 199 height 26
copy p "BRZ497150"
